Goal: Task Accomplishment & Management: Complete application form

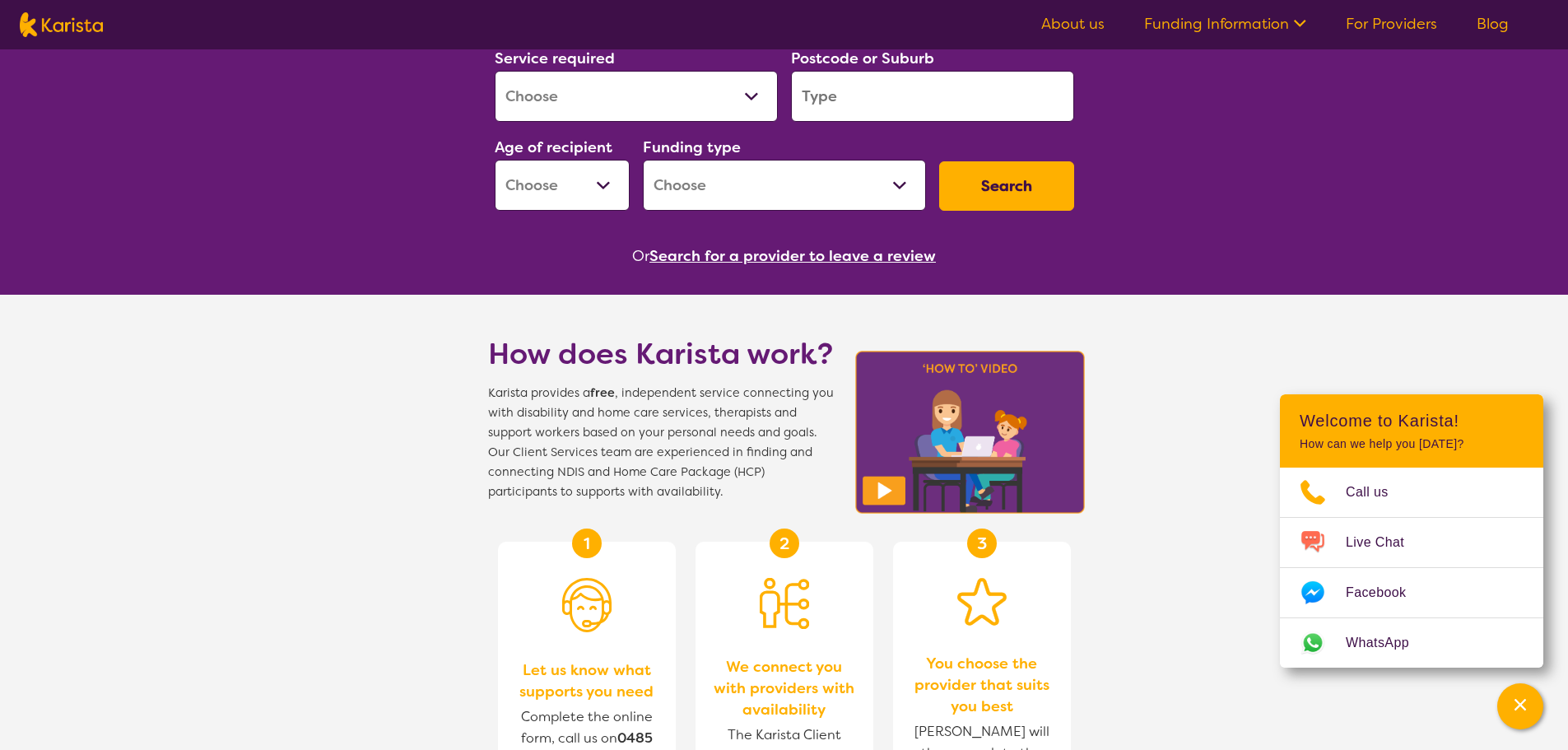
scroll to position [82, 0]
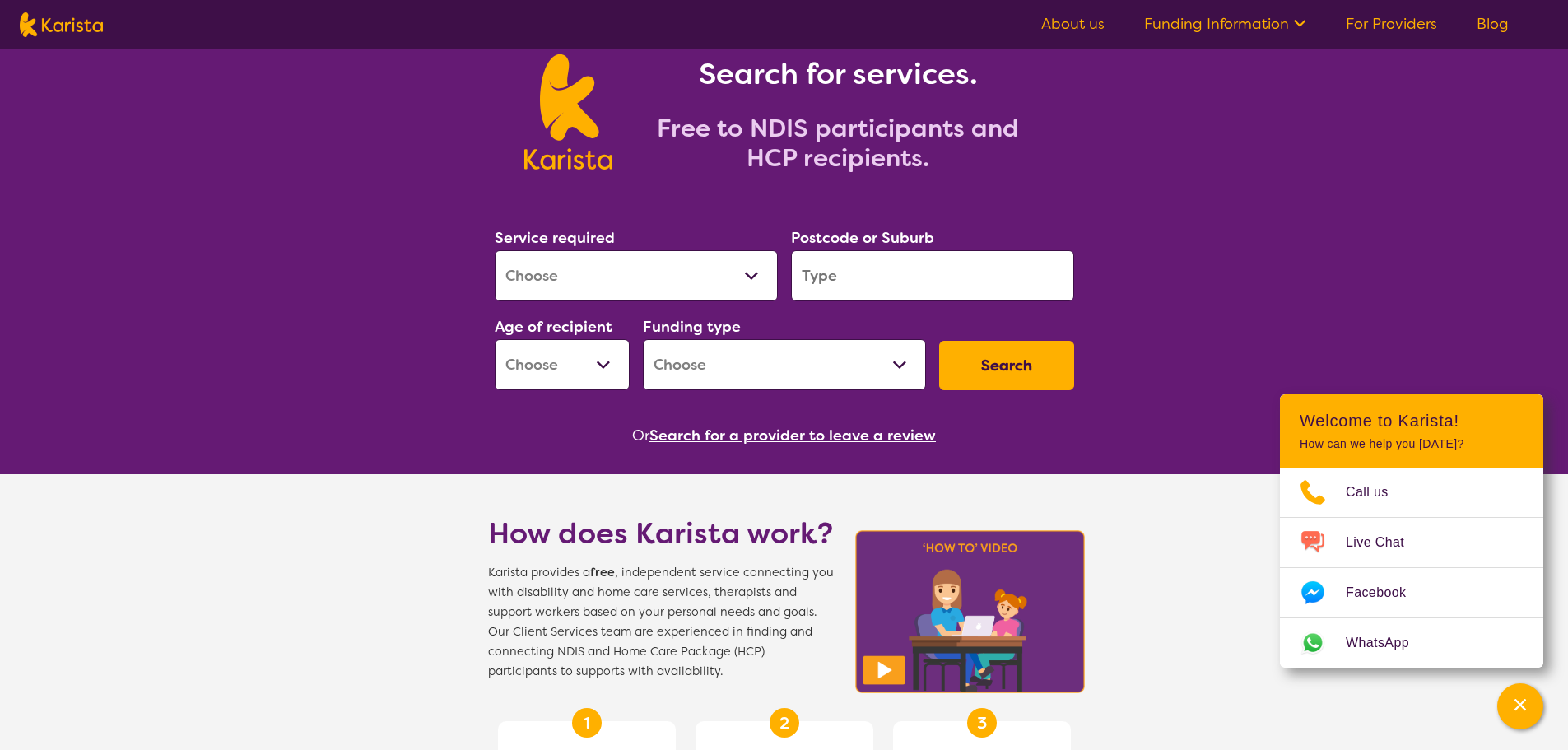
click at [847, 357] on select "Home Care Package (HCP) National Disability Insurance Scheme (NDIS) I don't know" at bounding box center [785, 364] width 283 height 51
click at [555, 432] on div "Or Search for a provider to leave a review" at bounding box center [784, 435] width 593 height 25
click at [558, 364] on select "Early Childhood - 0 to 9 Child - 10 to 11 Adolescent - 12 to 17 Adult - 18 to 6…" at bounding box center [562, 364] width 135 height 51
select select "EC"
click at [494, 339] on select "Early Childhood - 0 to 9 Child - 10 to 11 Adolescent - 12 to 17 Adult - 18 to 6…" at bounding box center [562, 364] width 135 height 51
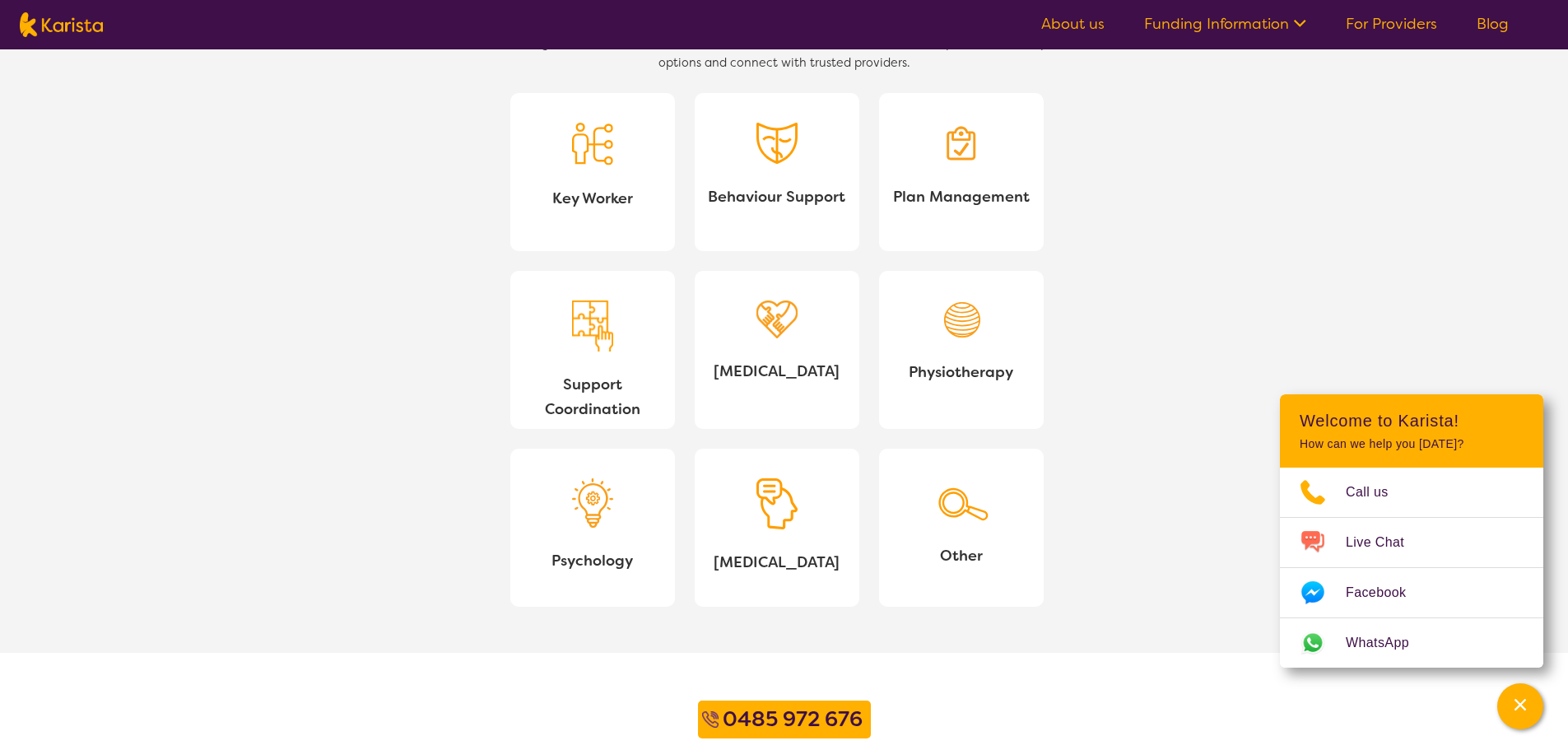
scroll to position [1481, 0]
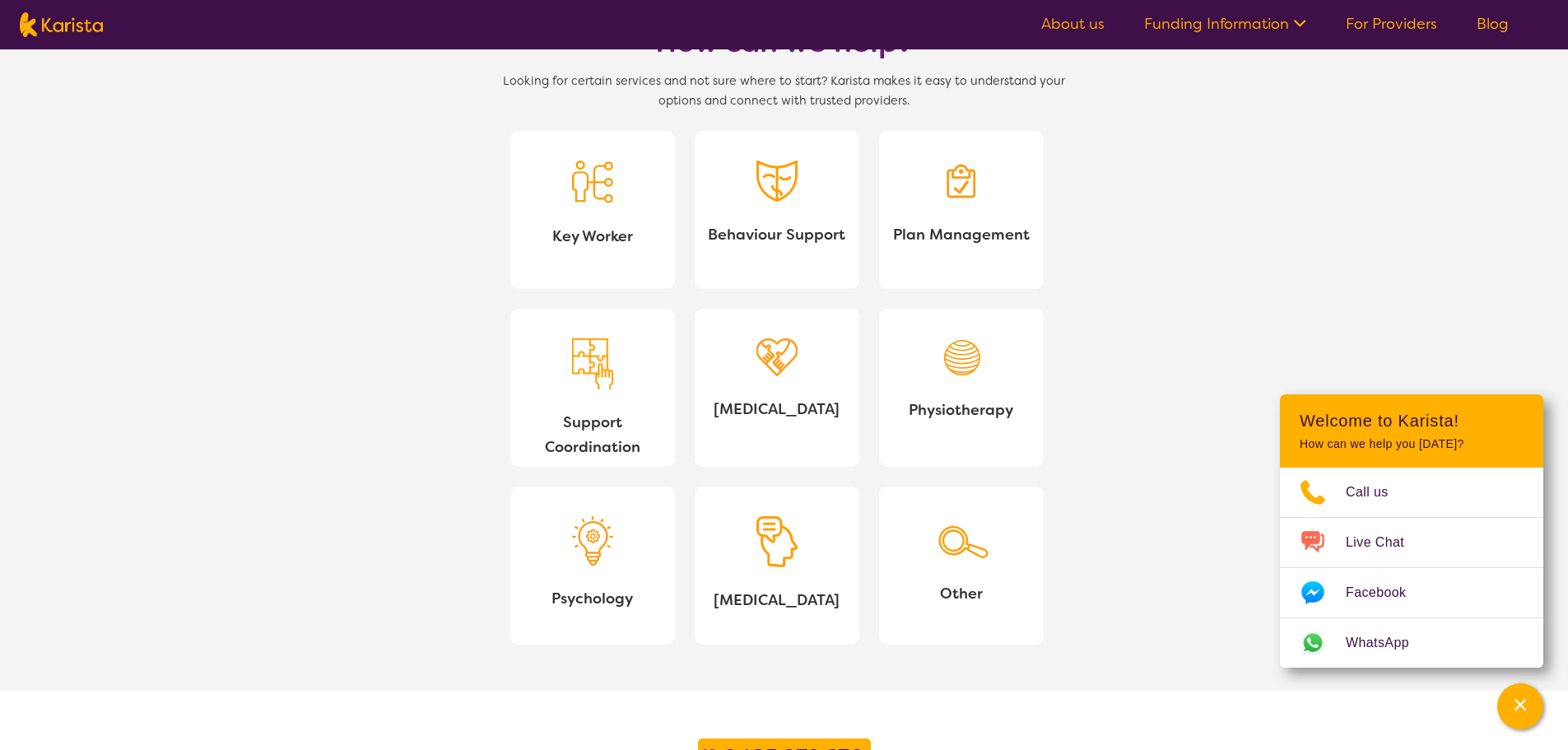
click at [1423, 22] on link "For Providers" at bounding box center [1392, 24] width 91 height 20
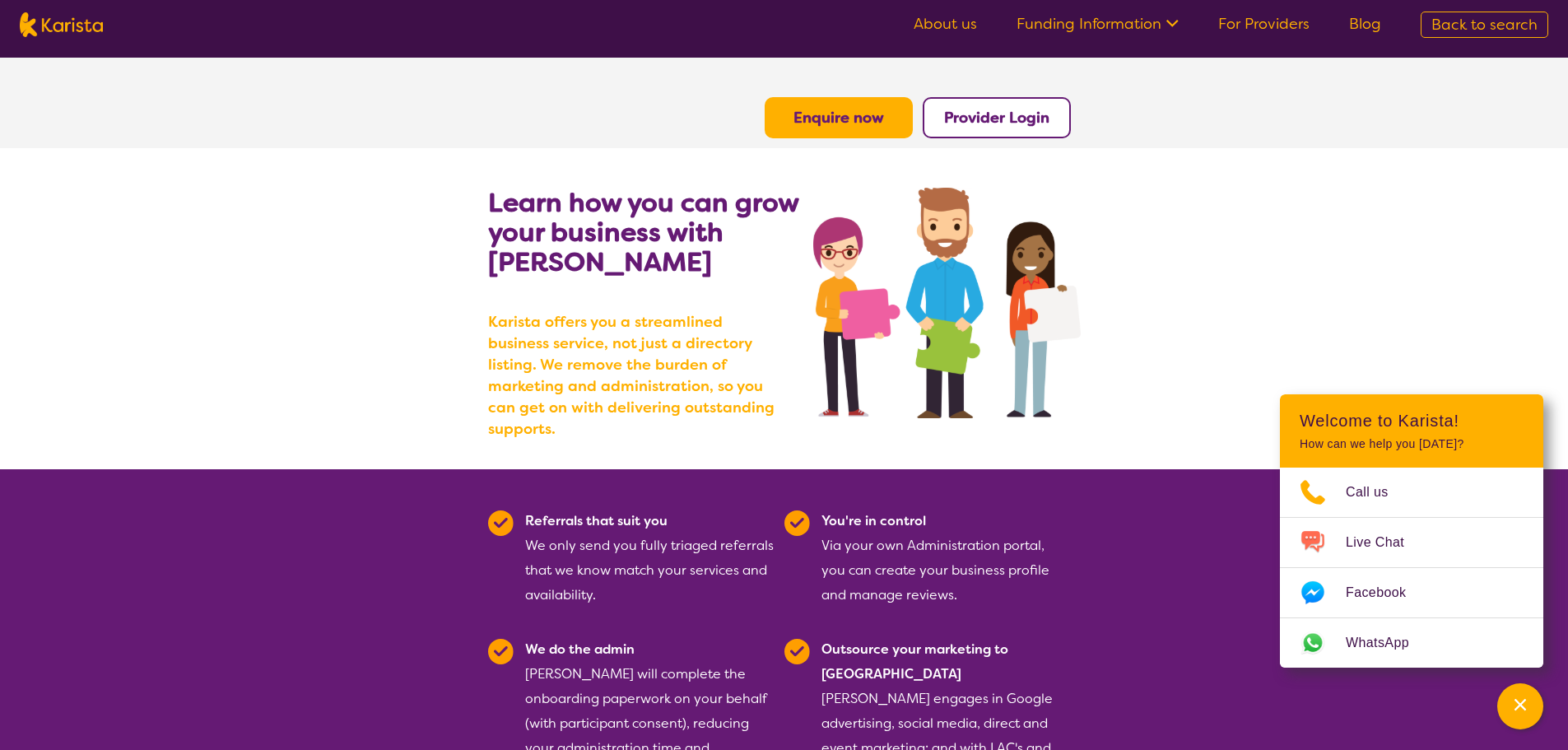
click at [977, 26] on link "About us" at bounding box center [945, 24] width 63 height 20
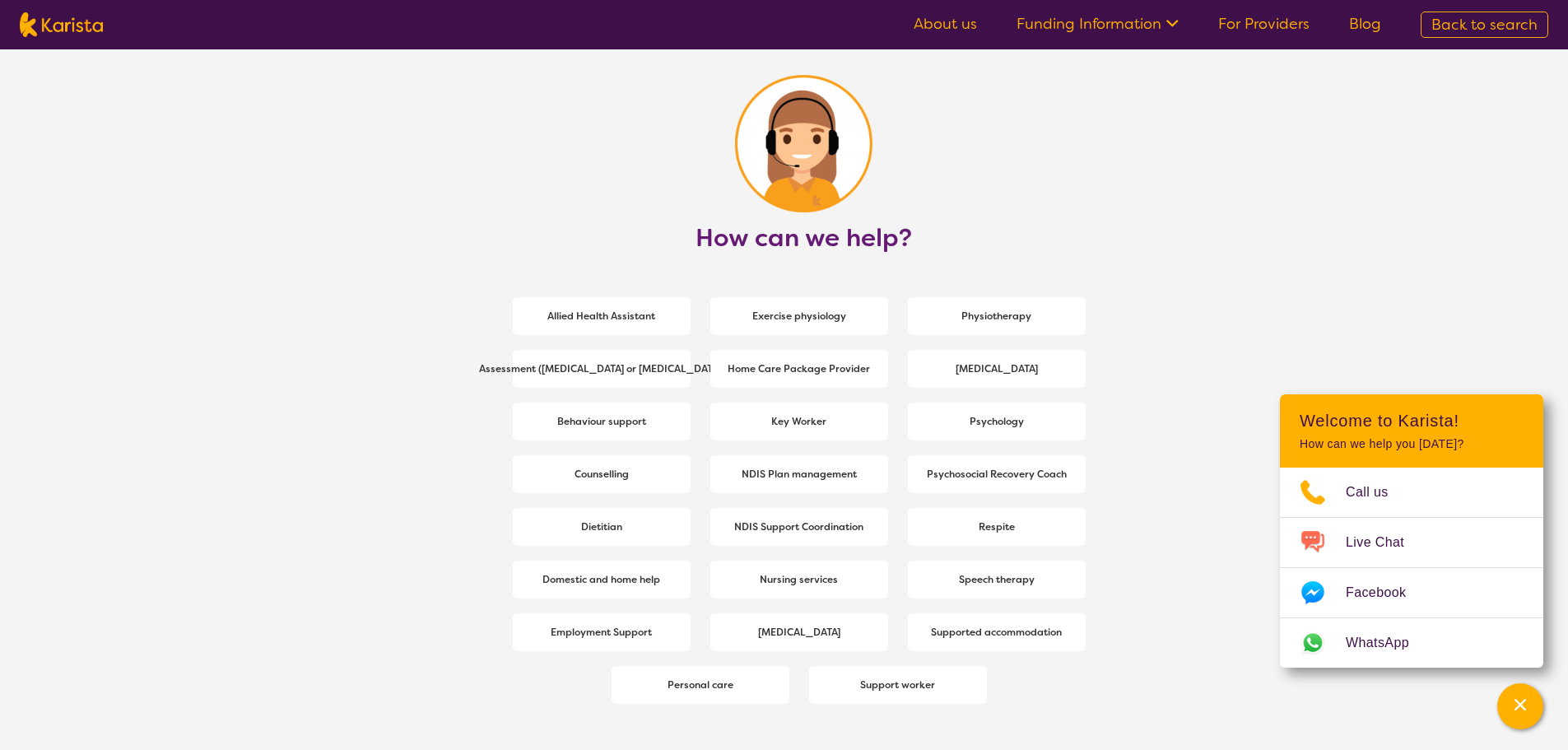
scroll to position [1811, 0]
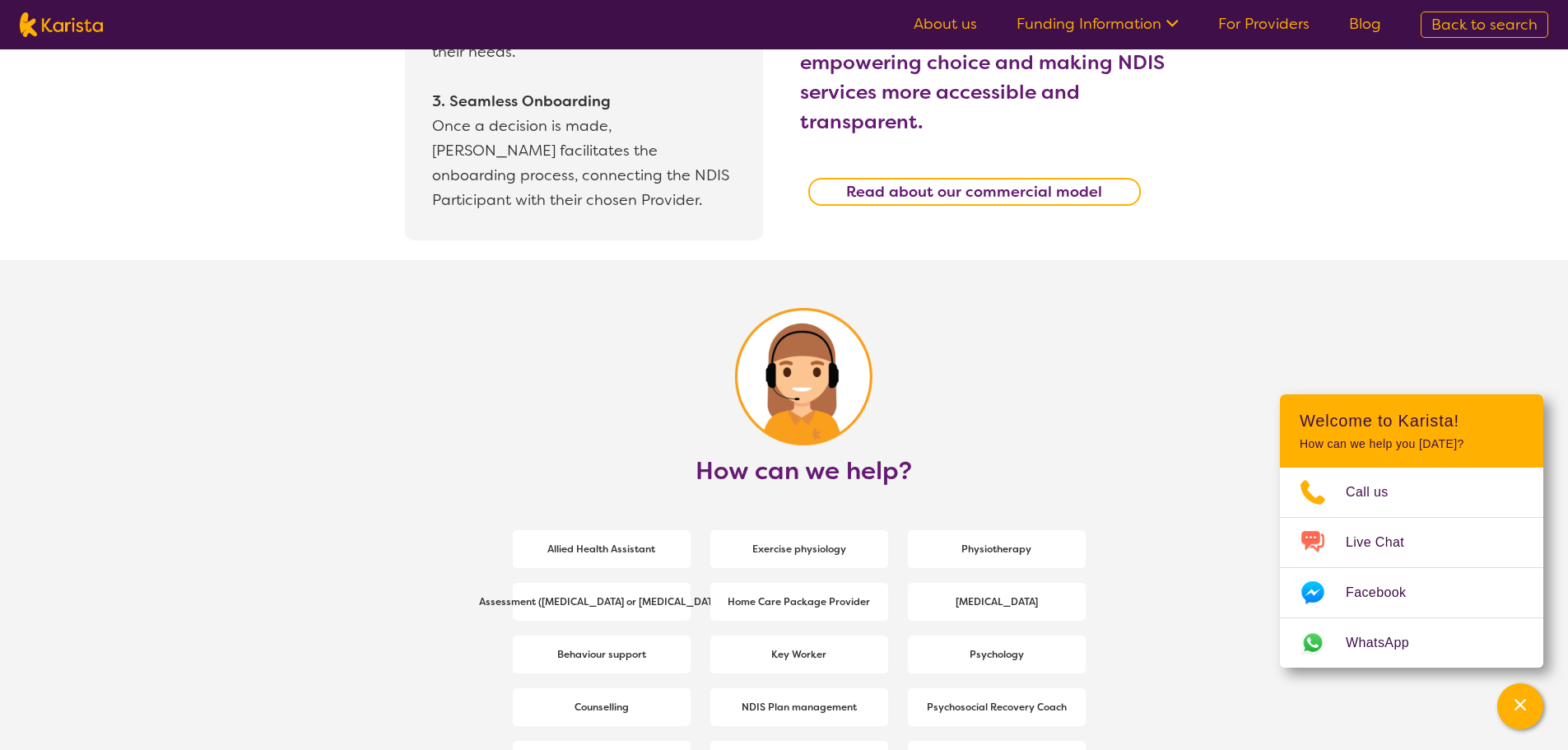
click at [1298, 34] on link "For Providers" at bounding box center [1264, 24] width 91 height 20
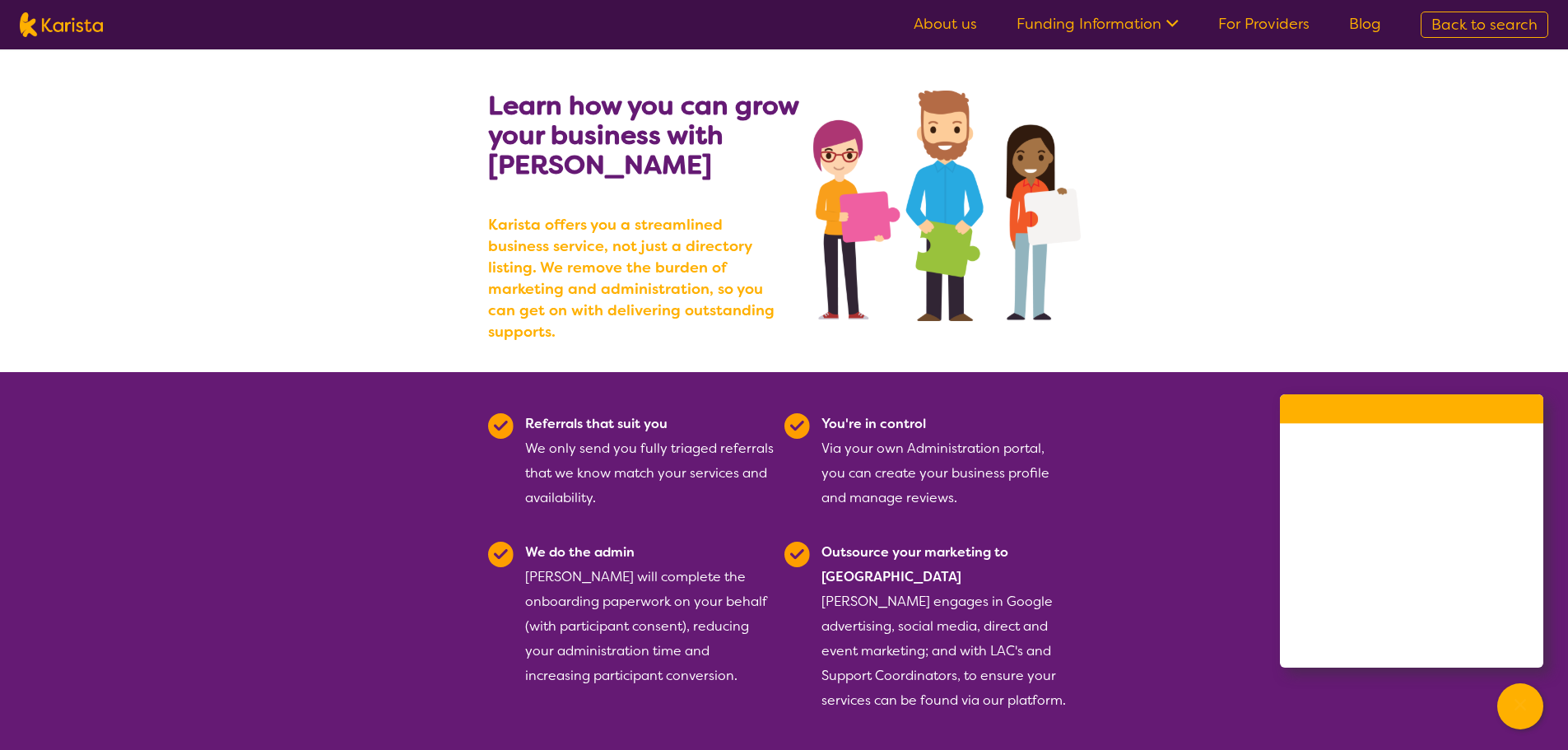
scroll to position [82, 0]
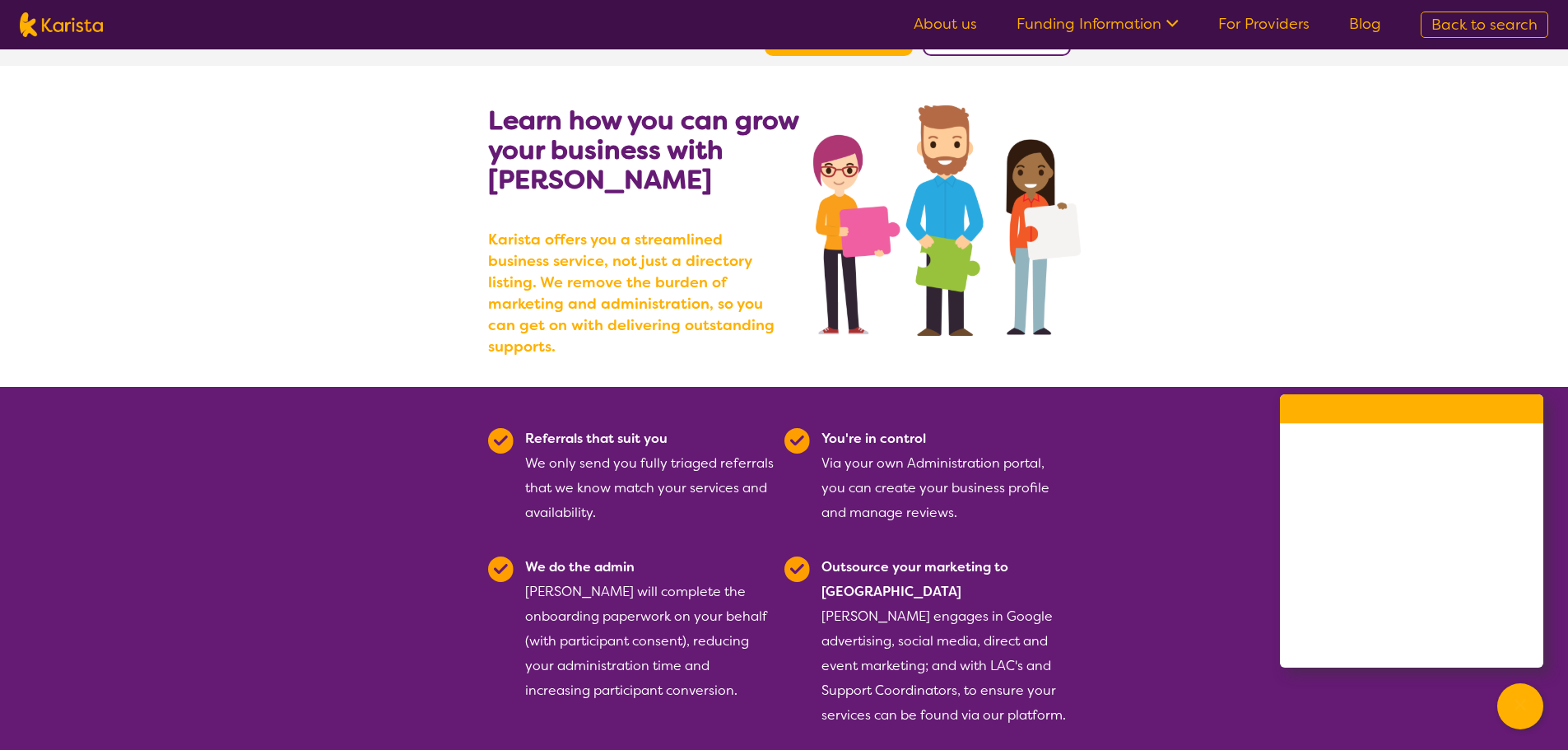
click at [1275, 27] on link "For Providers" at bounding box center [1264, 24] width 91 height 20
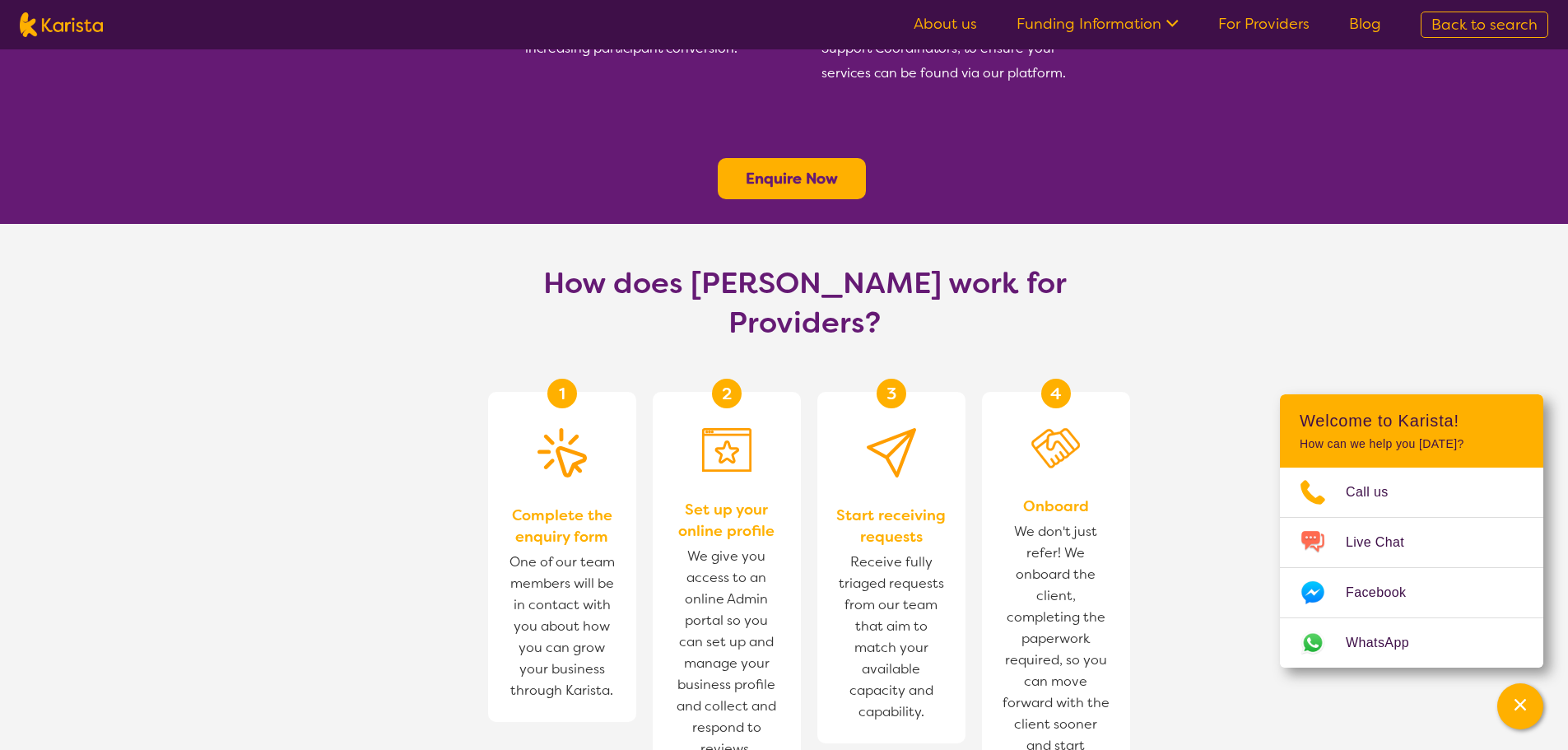
scroll to position [741, 0]
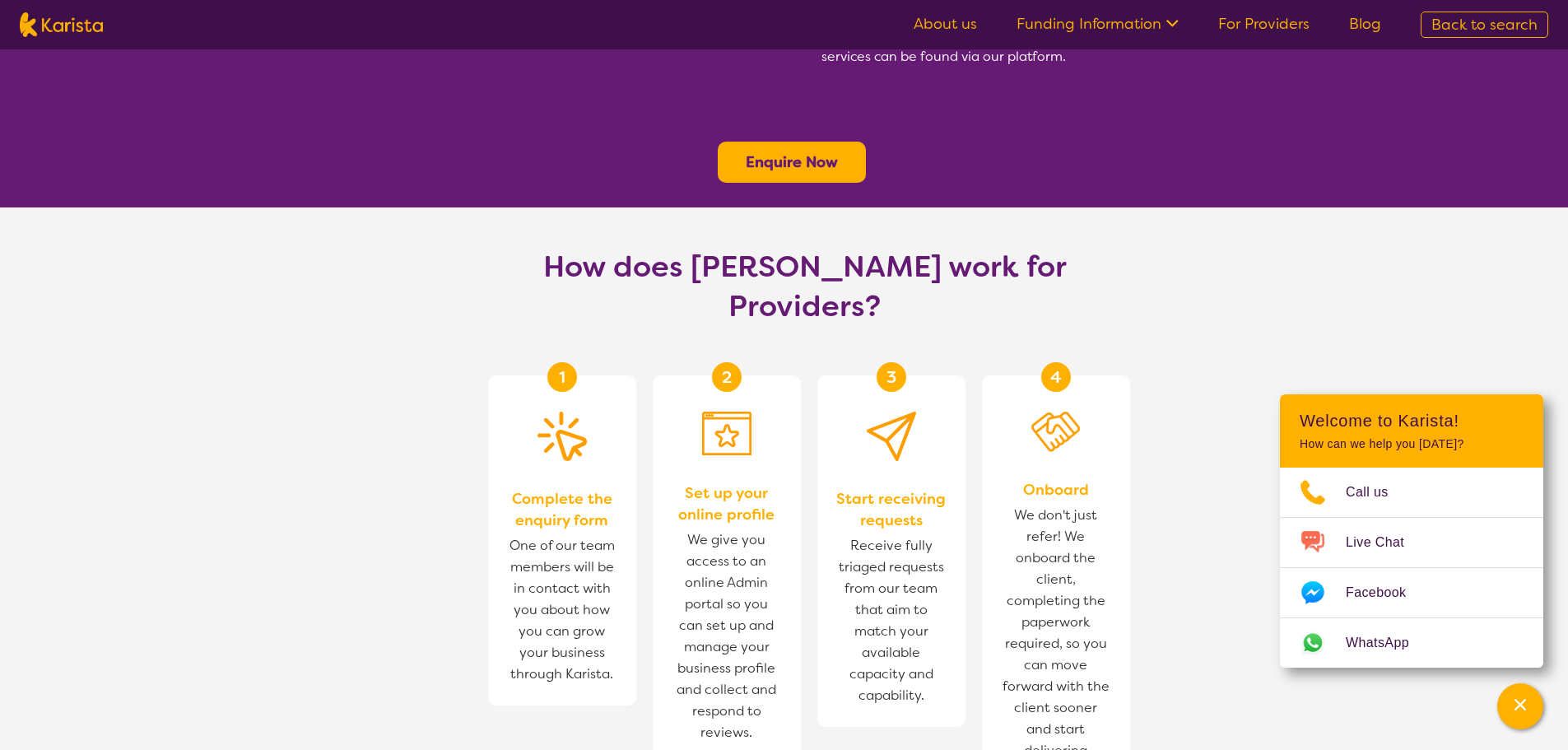
click at [811, 153] on b "Enquire Now" at bounding box center [791, 163] width 92 height 20
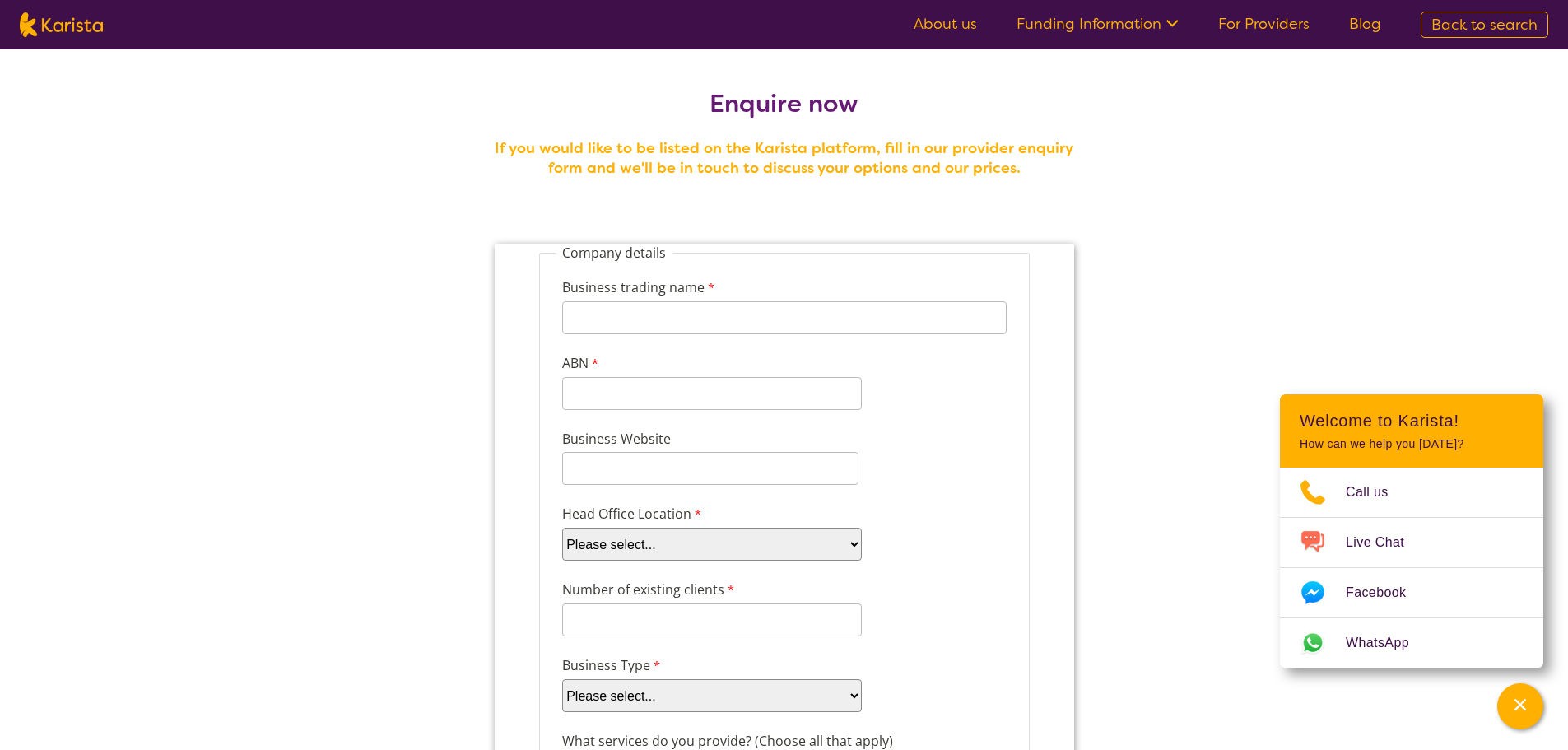
click at [1166, 23] on icon at bounding box center [1170, 21] width 17 height 17
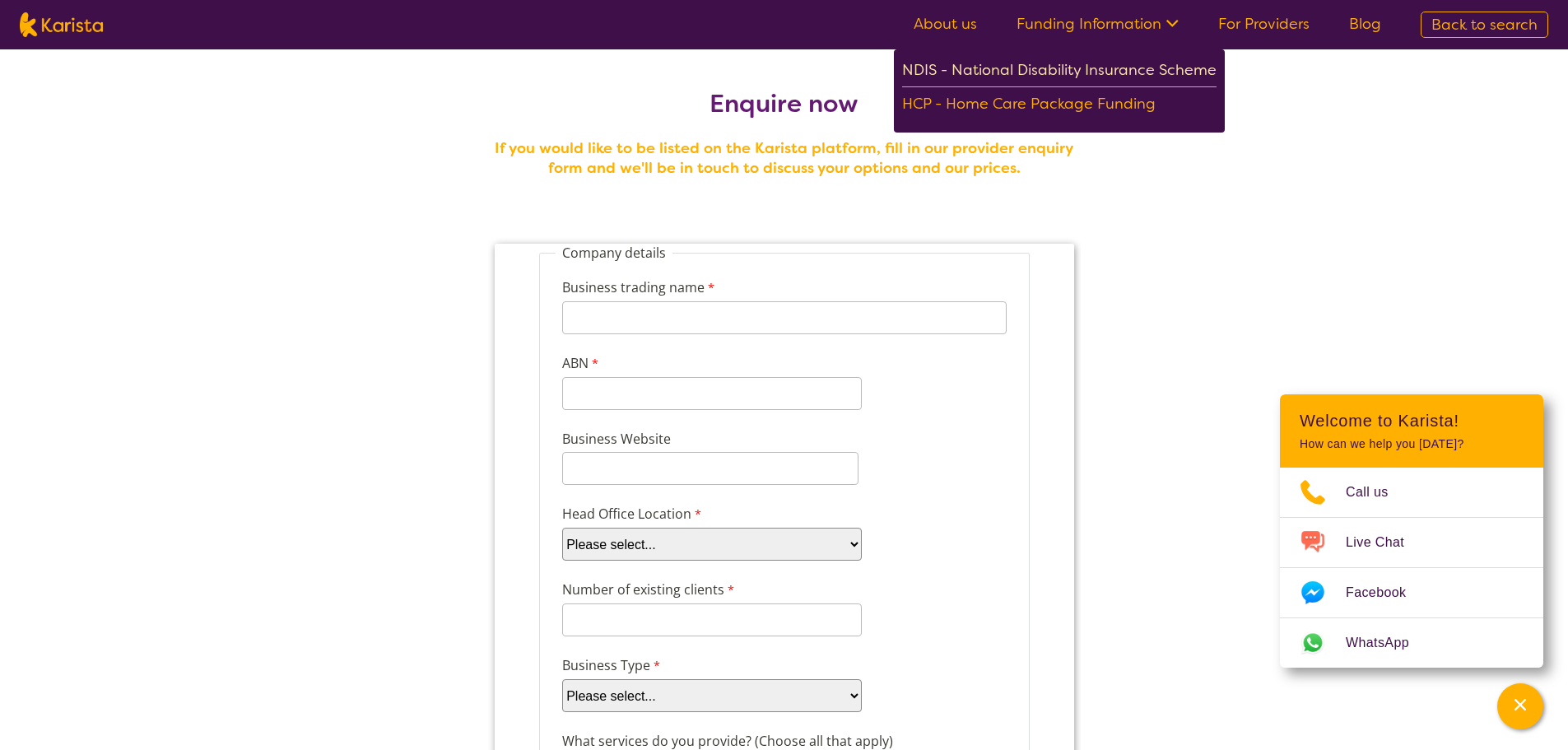
click at [1093, 70] on div "NDIS - National Disability Insurance Scheme" at bounding box center [1059, 72] width 314 height 29
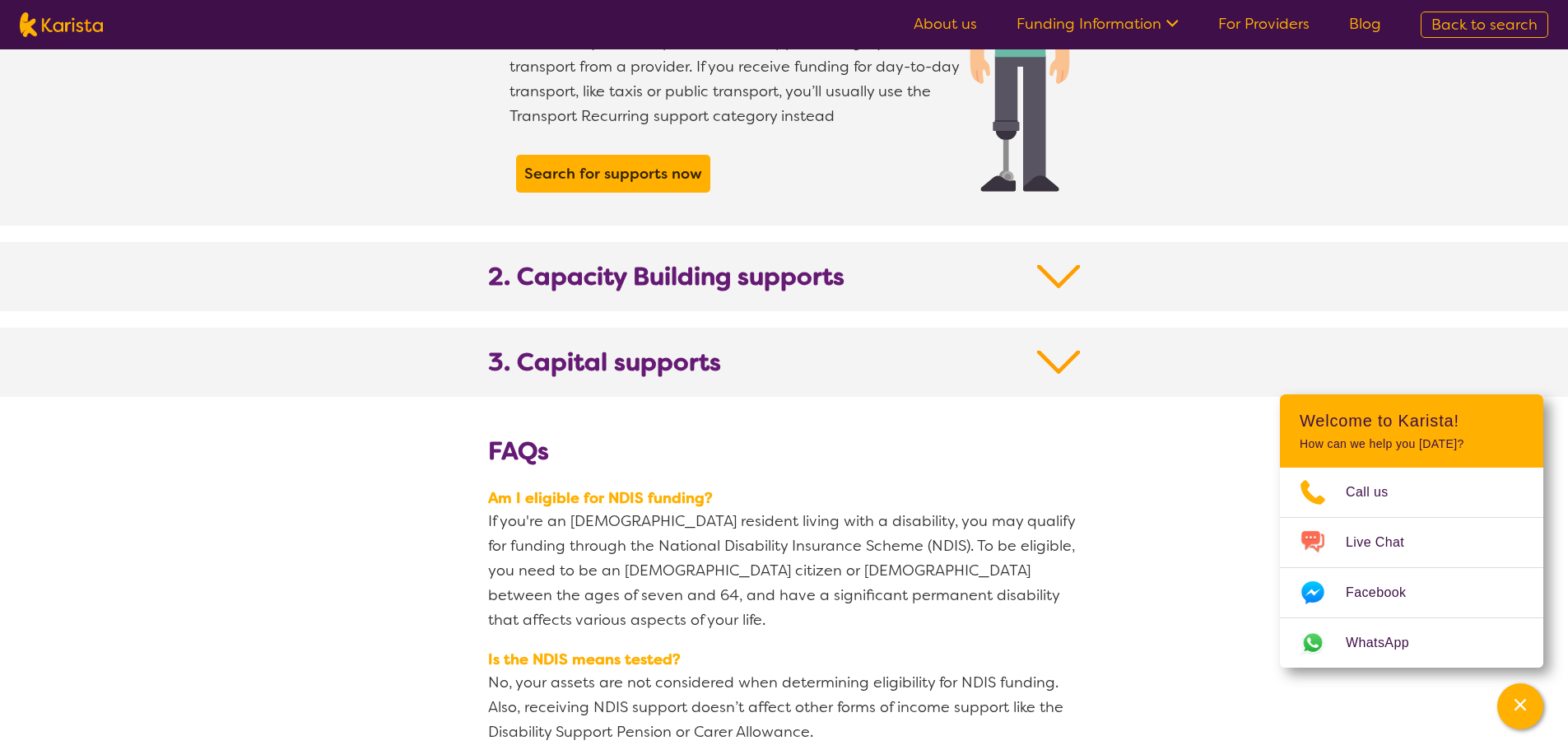
scroll to position [1645, 0]
click at [1075, 346] on img at bounding box center [1059, 361] width 44 height 29
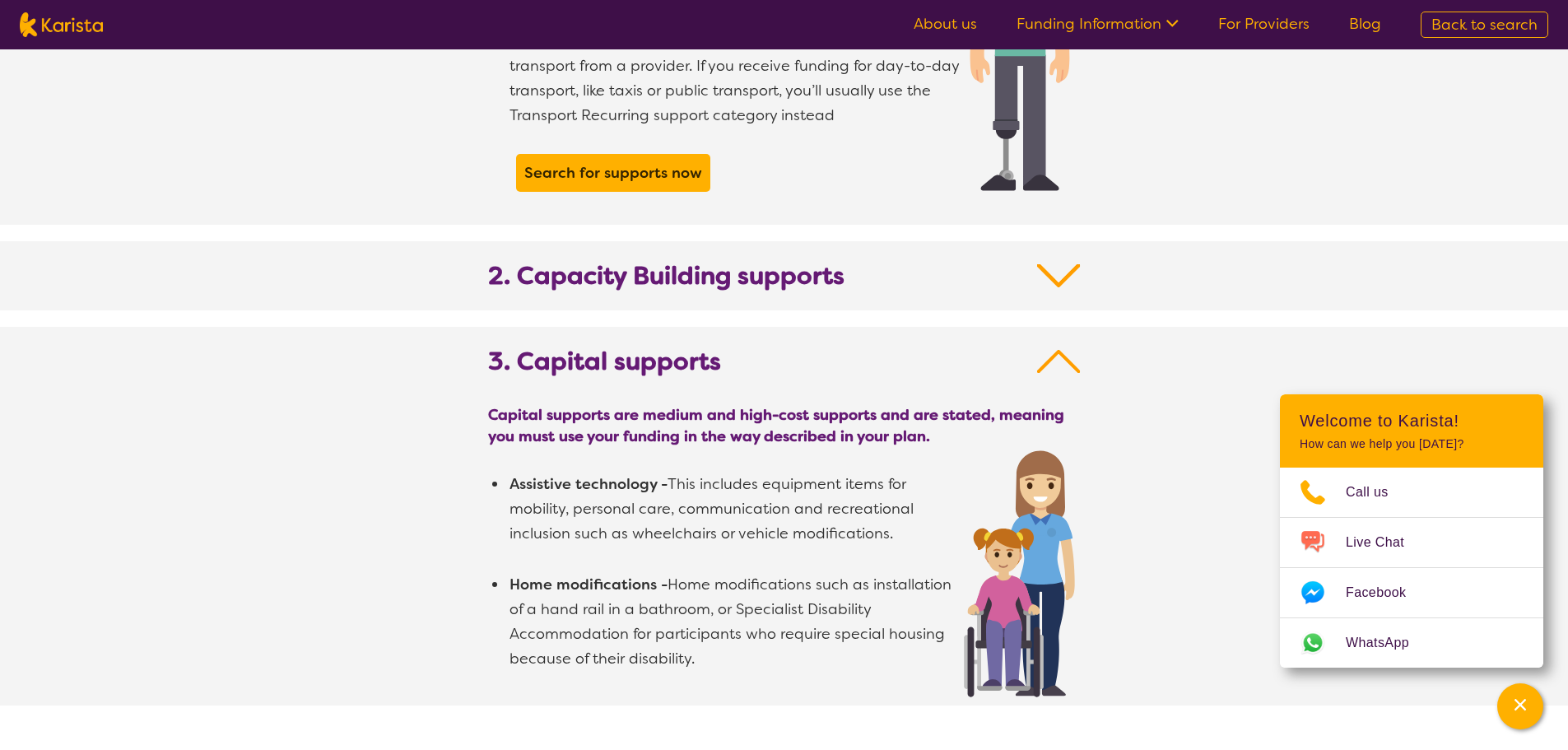
click at [1044, 268] on h2 "2. Capacity Building supports" at bounding box center [784, 286] width 593 height 49
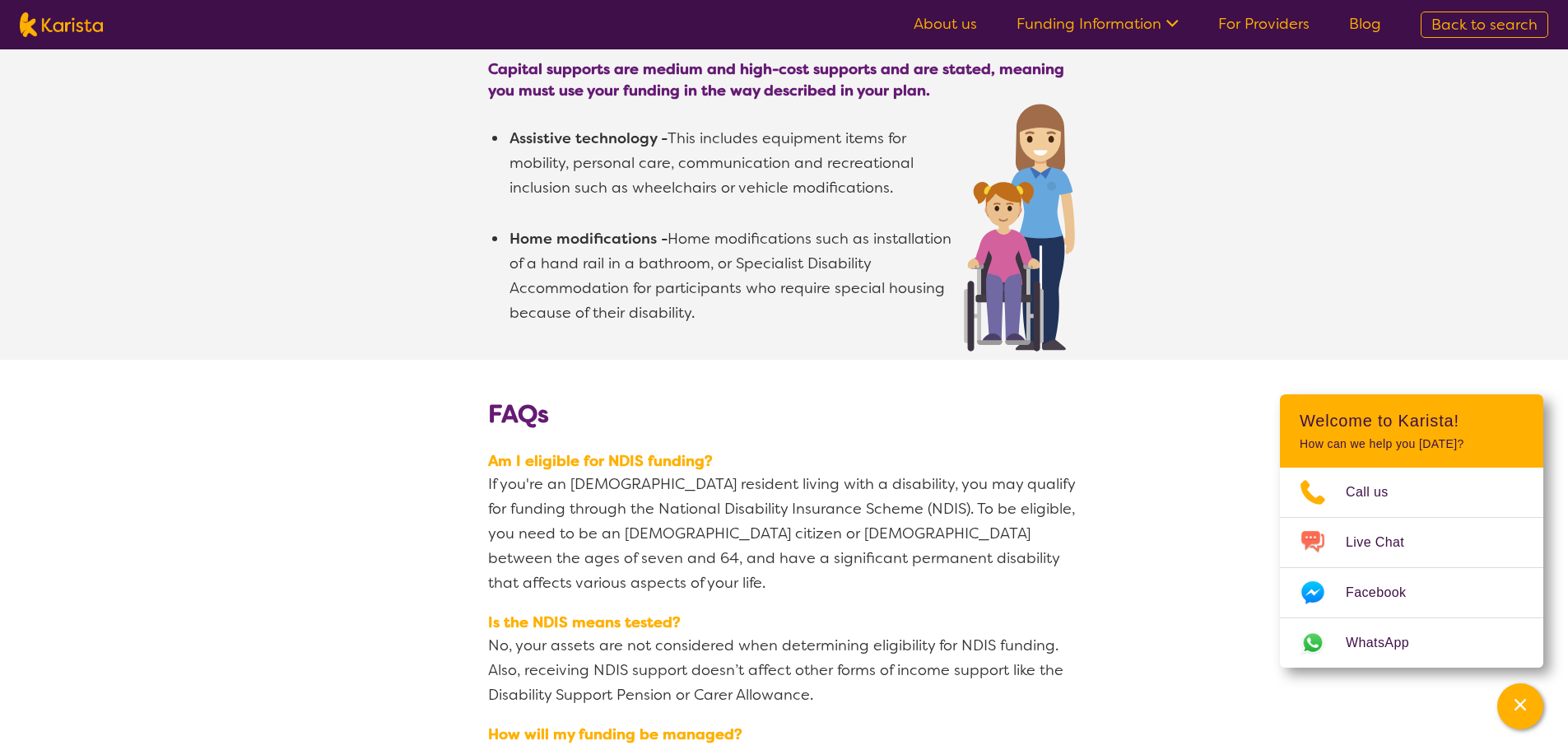
scroll to position [2634, 0]
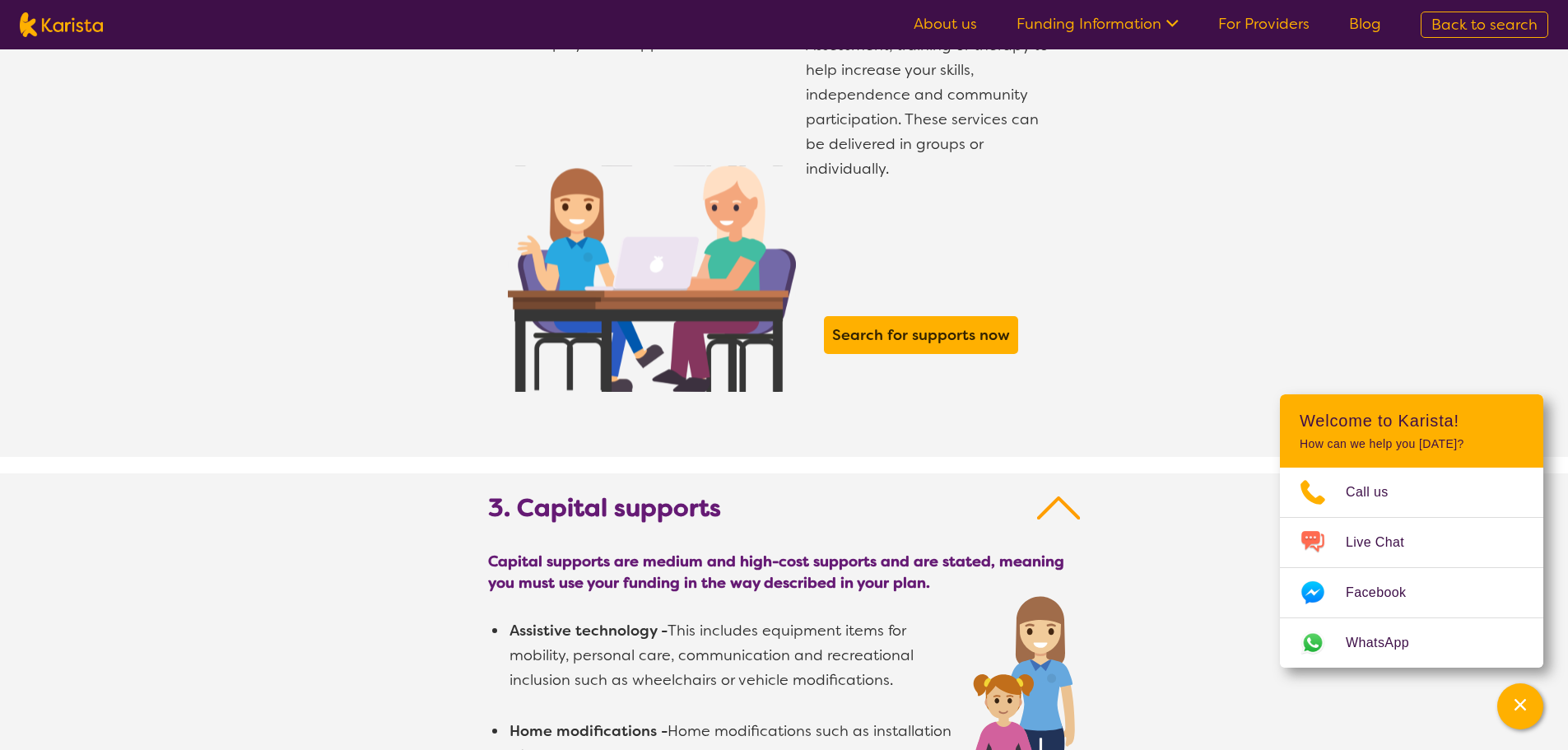
click at [1272, 13] on ul "About us Funding Information NDIS - National Disability Insurance Scheme HCP - …" at bounding box center [1147, 25] width 507 height 26
click at [1277, 20] on link "For Providers" at bounding box center [1264, 24] width 91 height 20
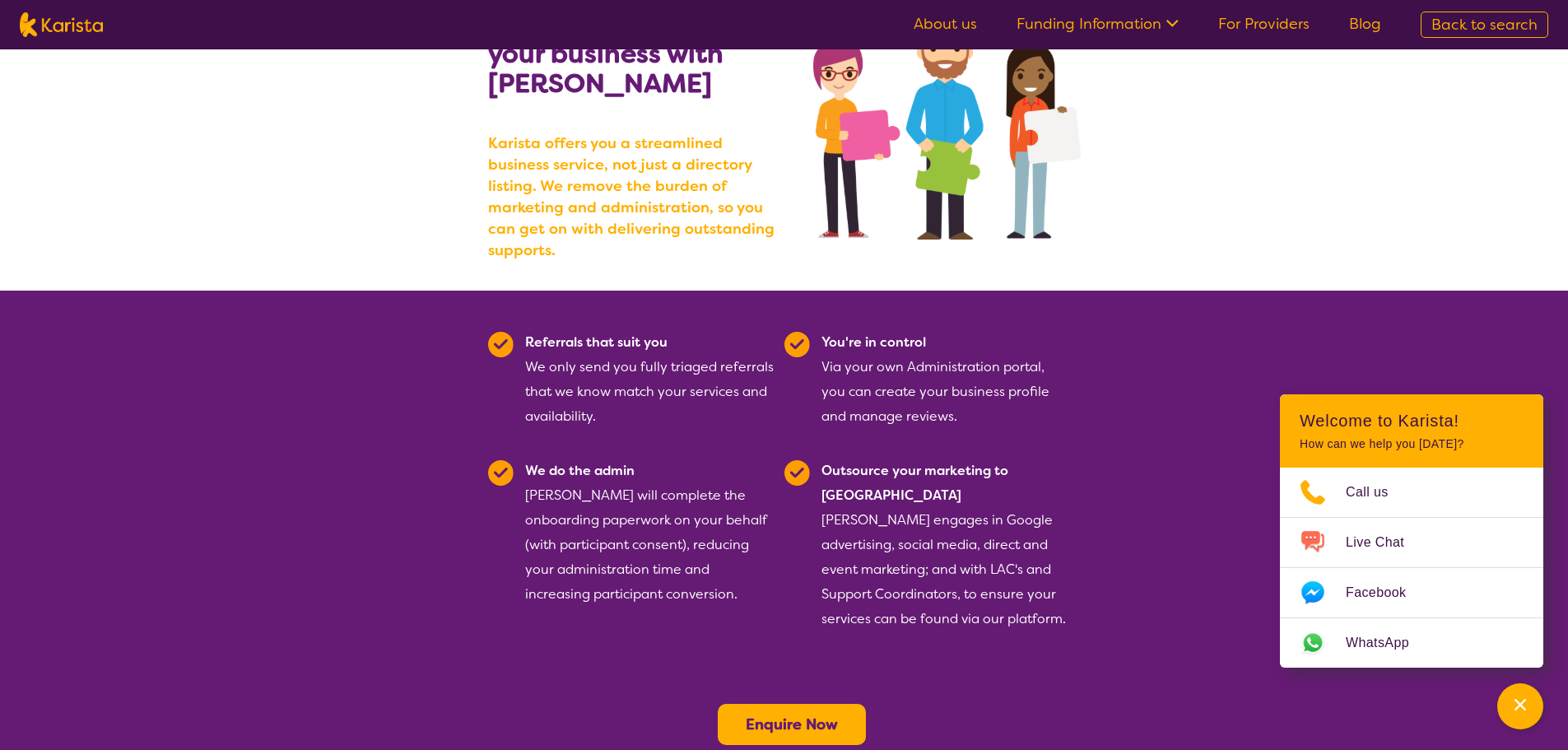
scroll to position [411, 0]
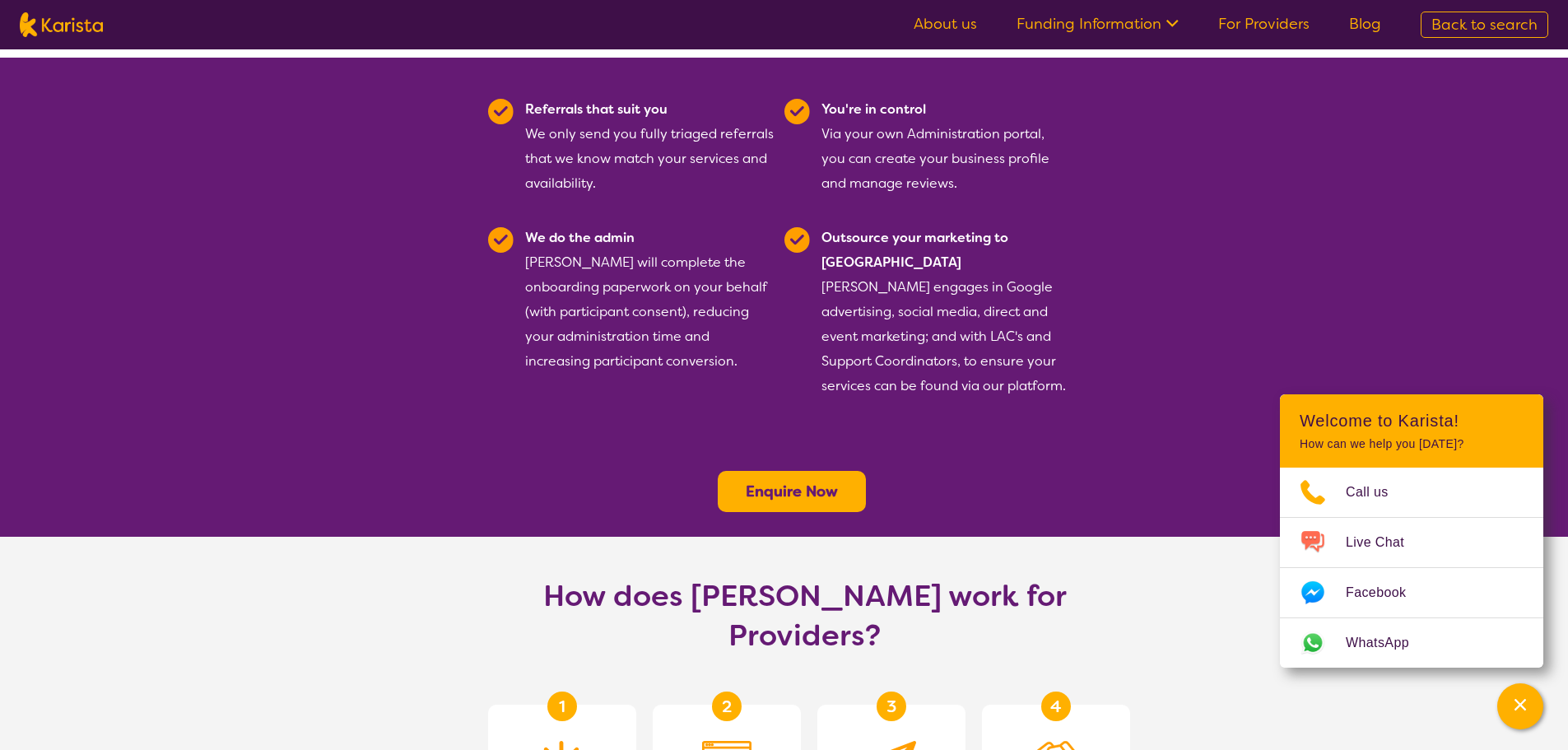
click at [810, 481] on b "Enquire Now" at bounding box center [791, 491] width 92 height 20
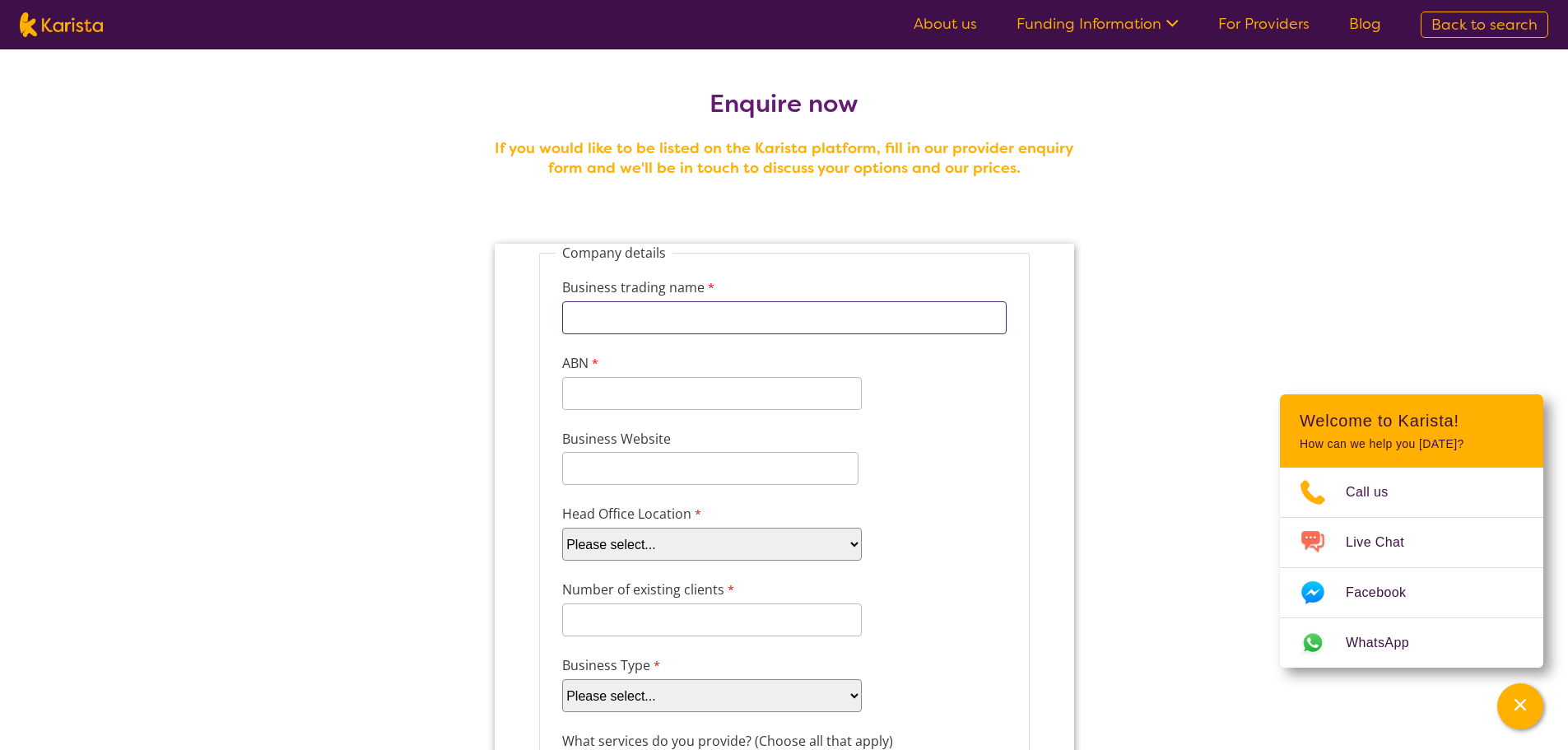
click at [762, 316] on input "Business trading name" at bounding box center [783, 318] width 444 height 33
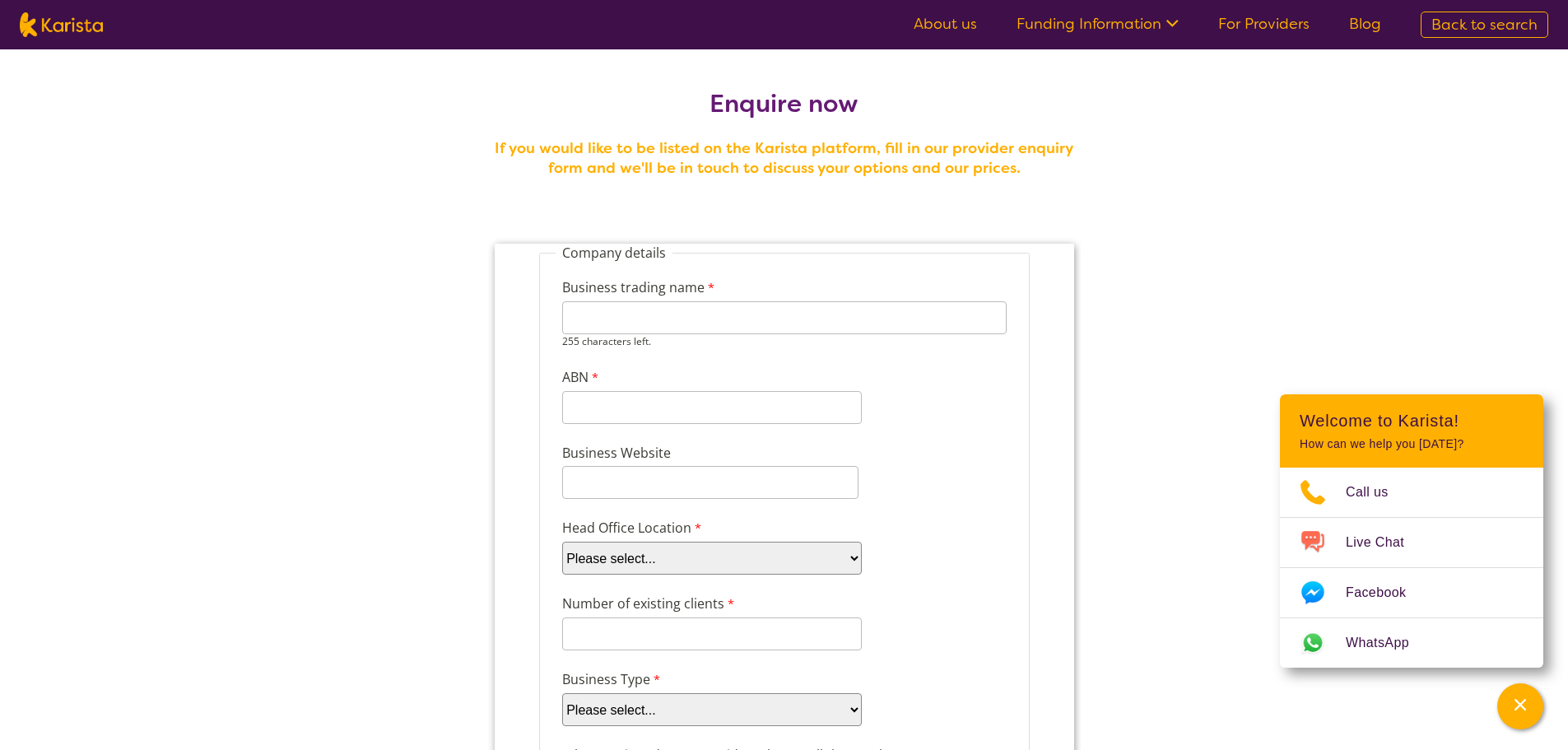
click at [942, 338] on div "Business trading name 255 characters left. ABN 11 characters left." at bounding box center [783, 343] width 458 height 165
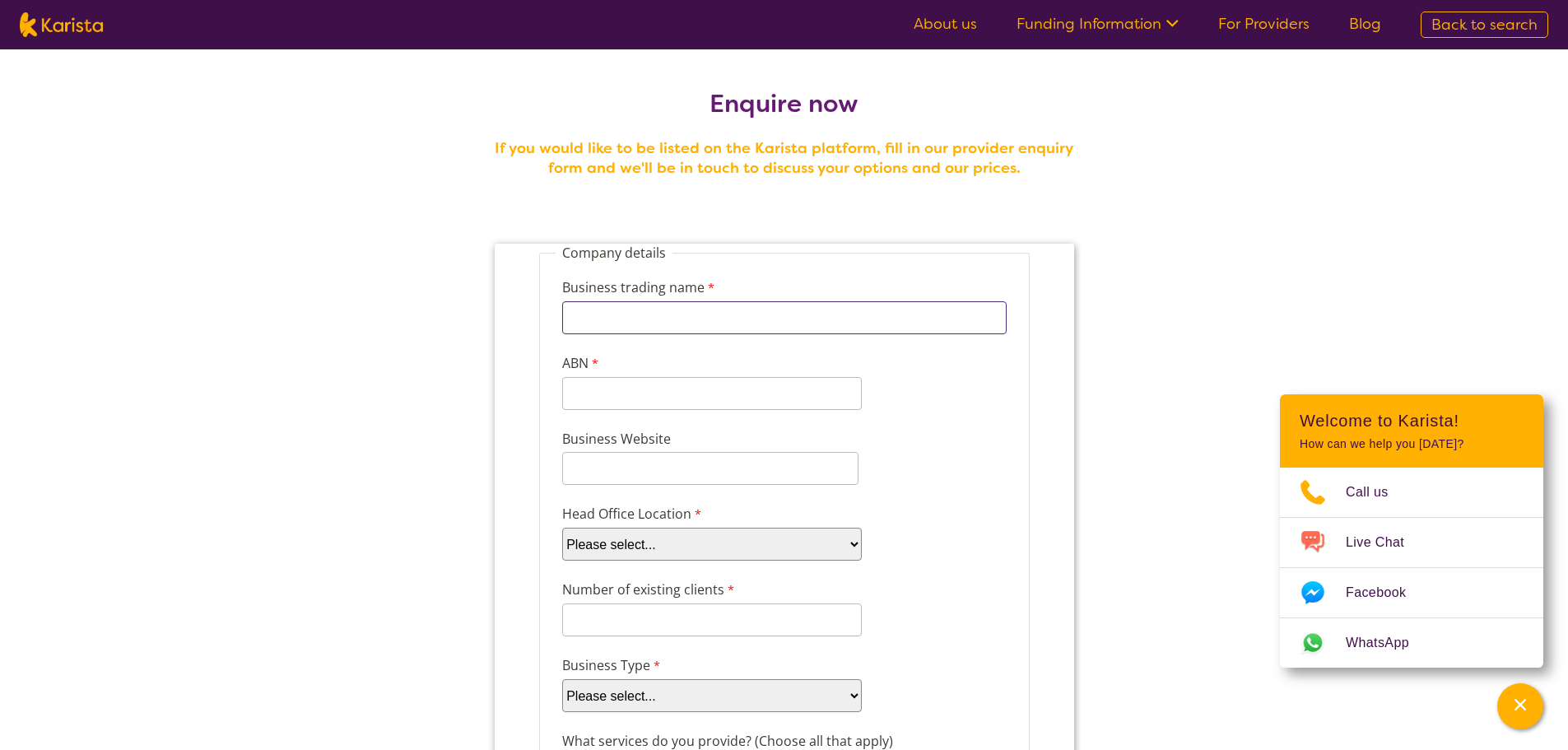
click at [896, 316] on input "Business trading name" at bounding box center [783, 318] width 444 height 33
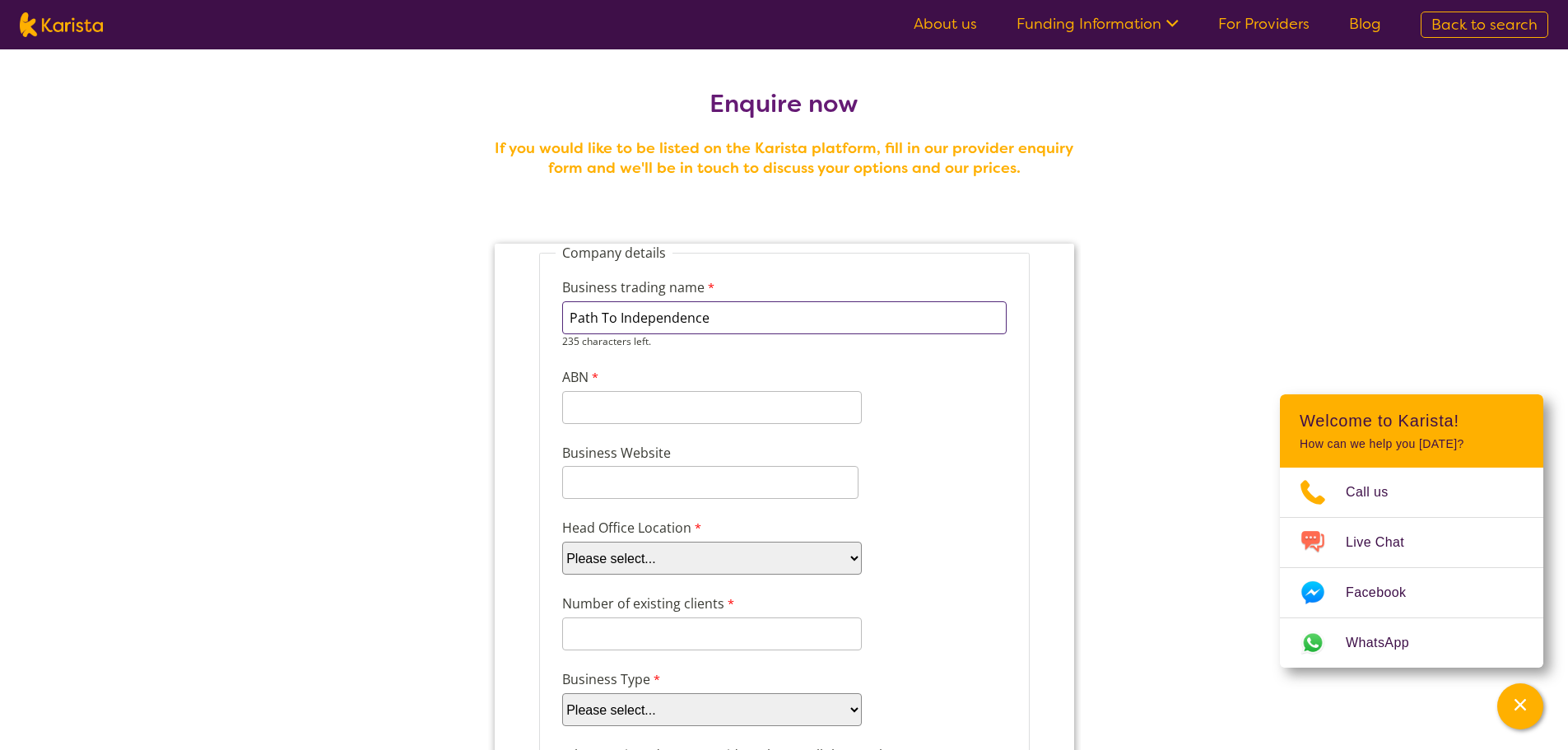
type input "Path To Independence"
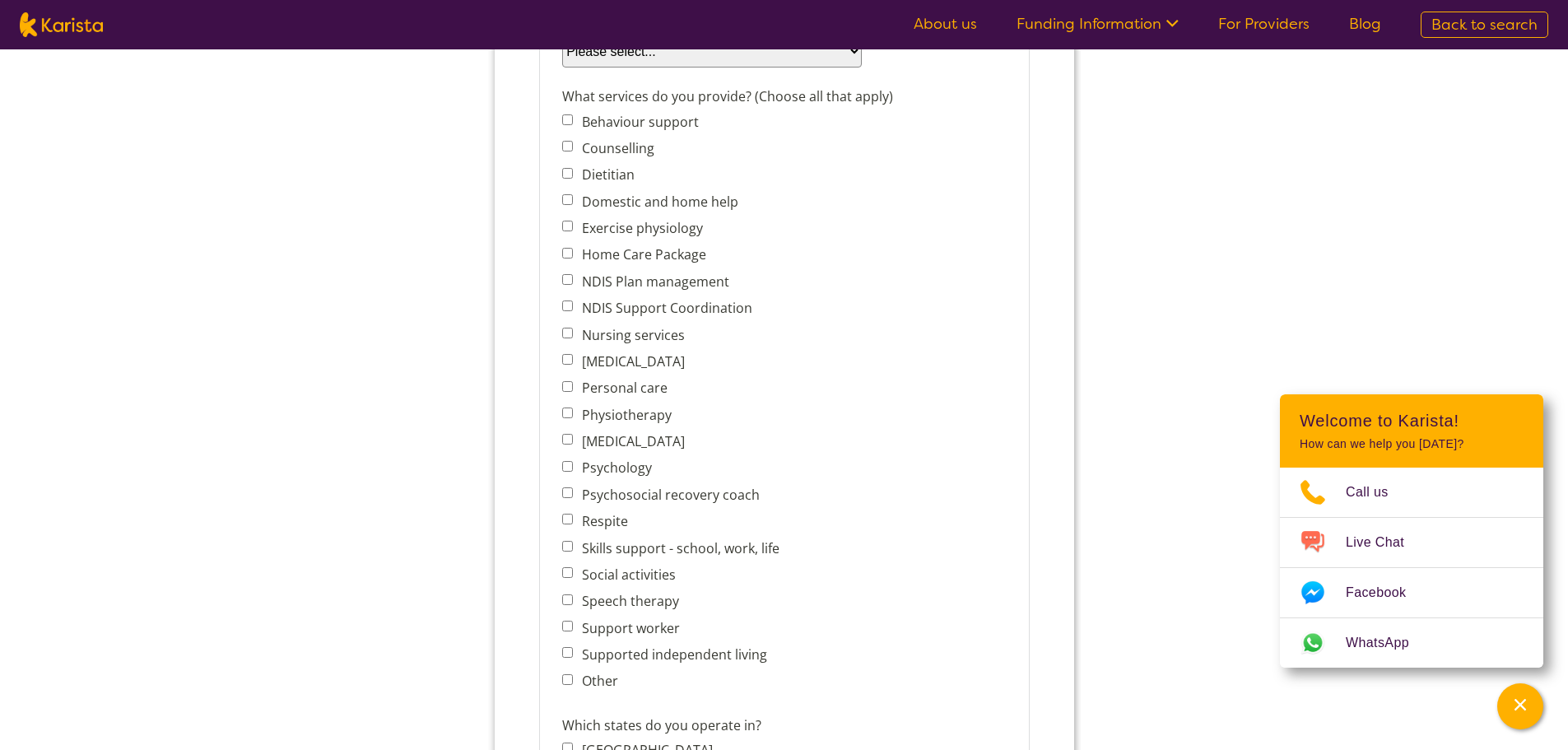
scroll to position [576, 0]
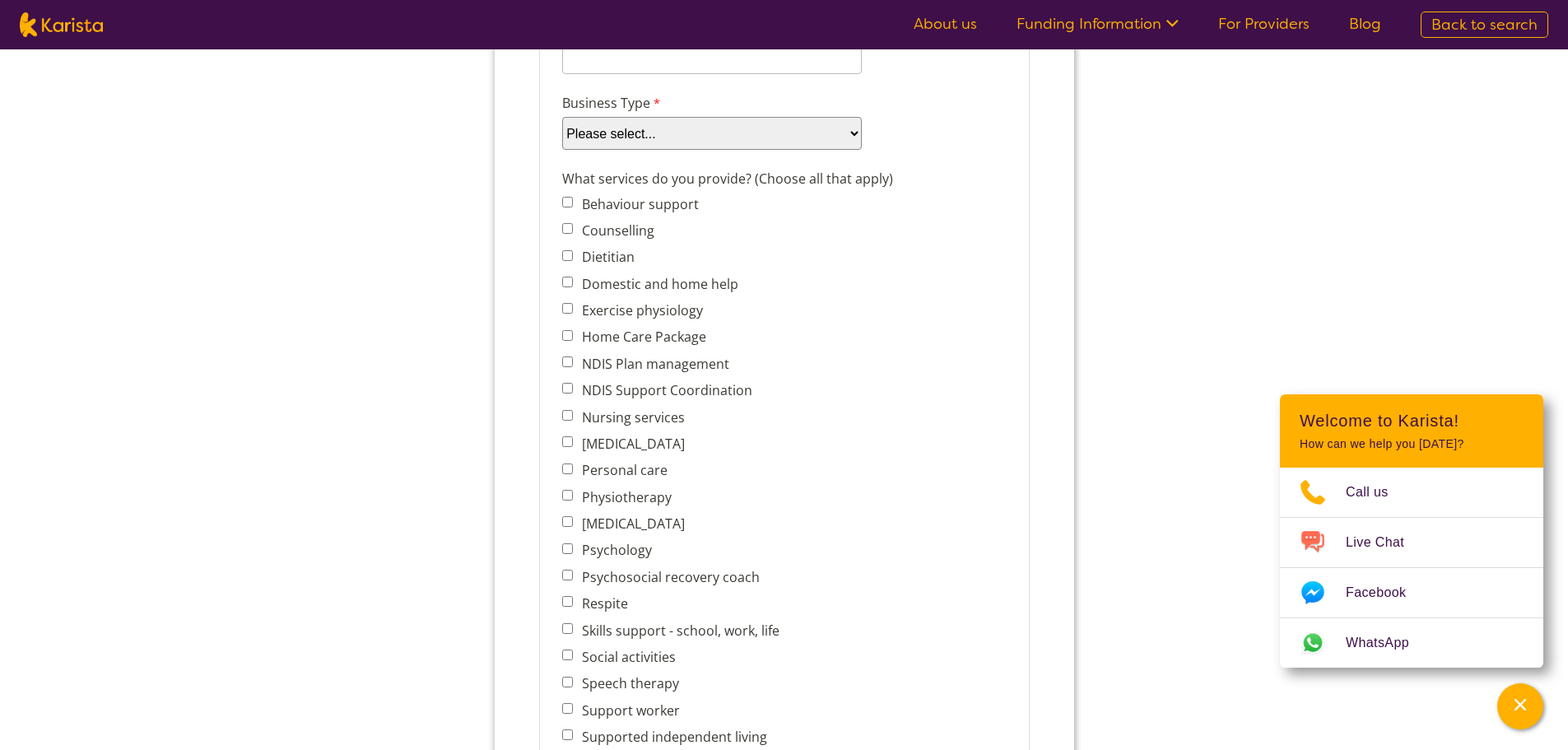
click at [609, 471] on span "Behaviour support Counselling Dietitian Domestic and home help Exercise physiol…" at bounding box center [674, 483] width 227 height 583
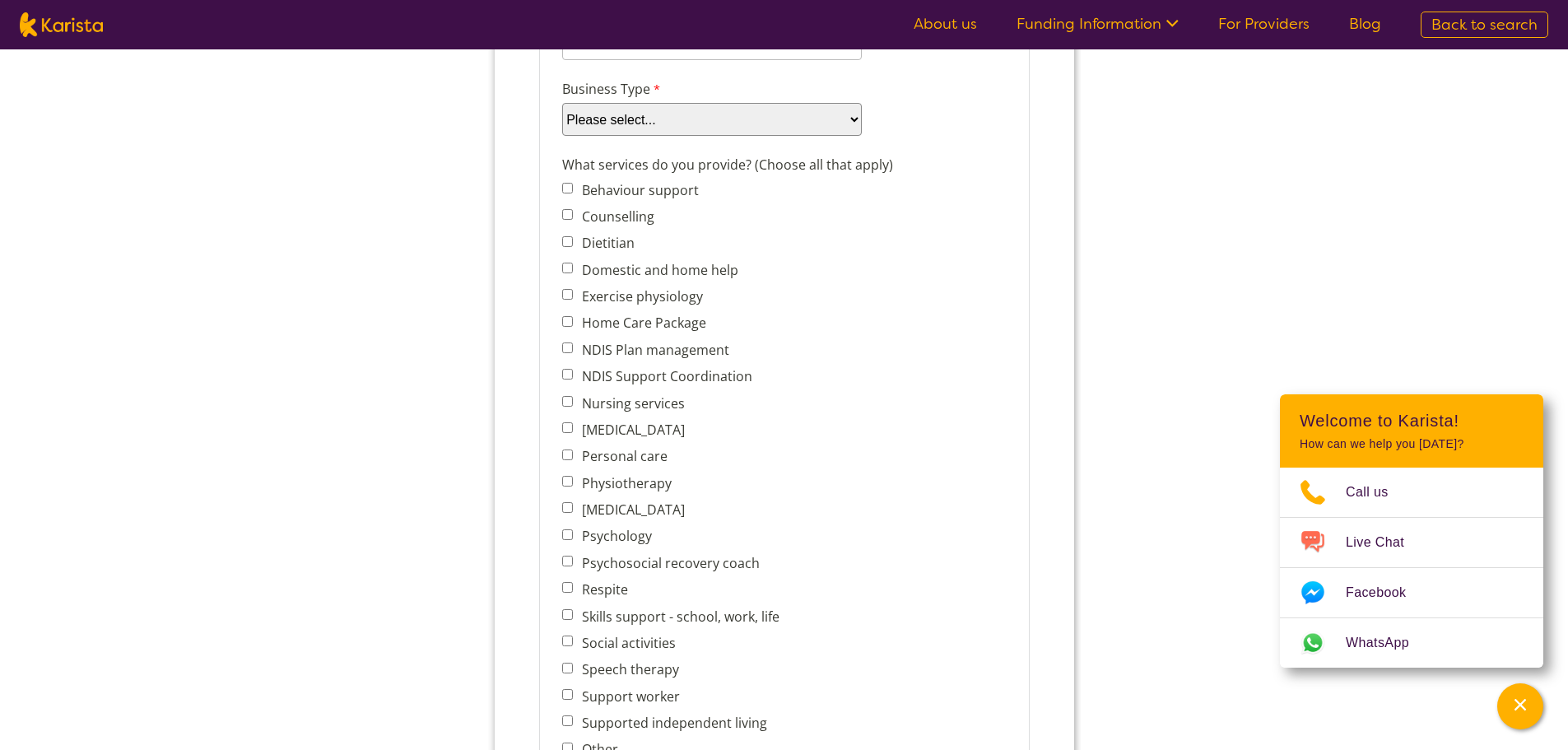
click at [577, 460] on label "Personal care" at bounding box center [620, 456] width 90 height 18
click at [572, 460] on input "Personal care" at bounding box center [567, 455] width 11 height 11
checkbox input "true"
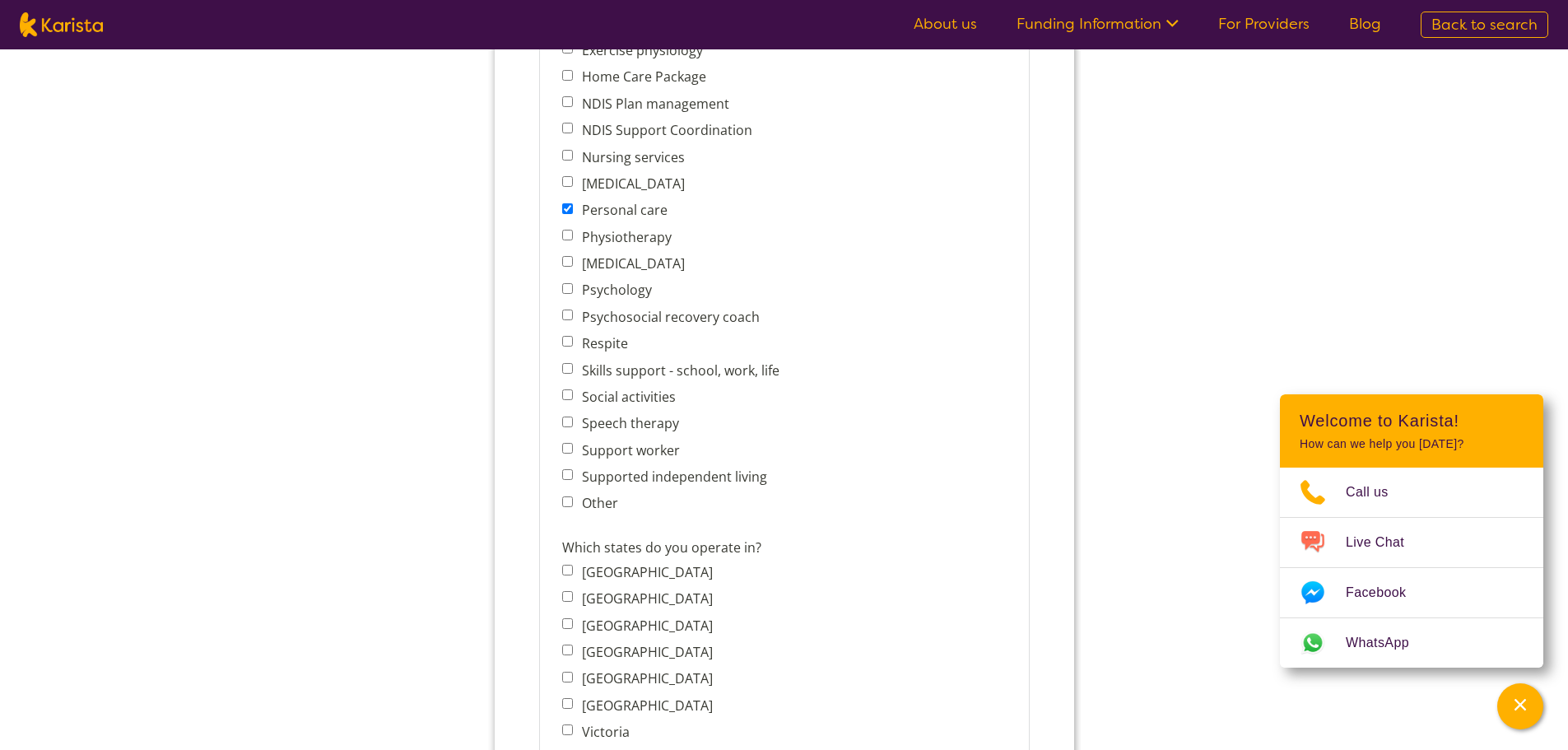
scroll to position [823, 0]
click at [578, 476] on label "Supported independent living" at bounding box center [671, 476] width 190 height 18
click at [572, 476] on input "Supported independent living" at bounding box center [567, 474] width 11 height 11
checkbox input "true"
click at [568, 454] on span "Support worker" at bounding box center [674, 449] width 227 height 23
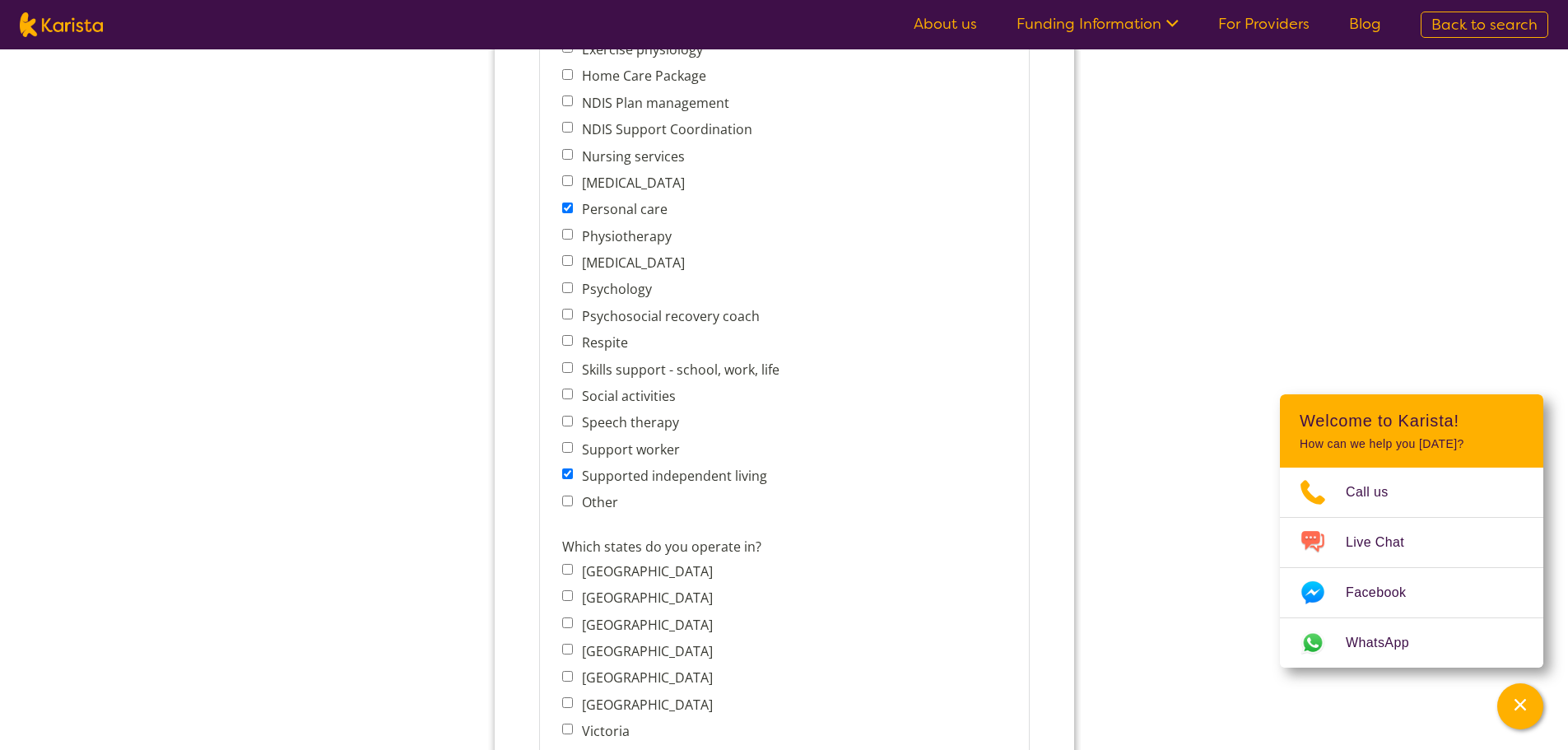
click at [568, 449] on input "Support worker" at bounding box center [567, 448] width 11 height 11
checkbox input "true"
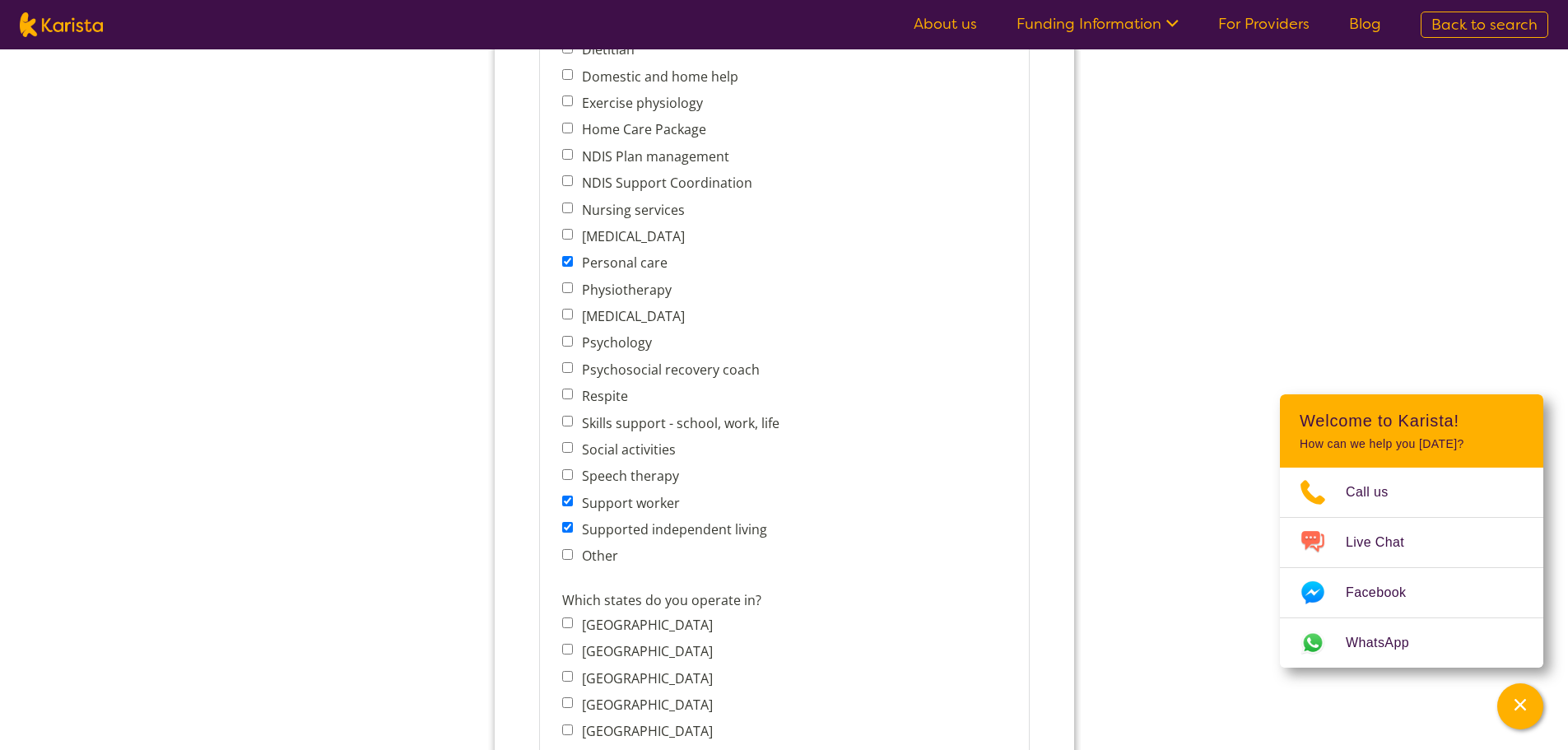
scroll to position [741, 0]
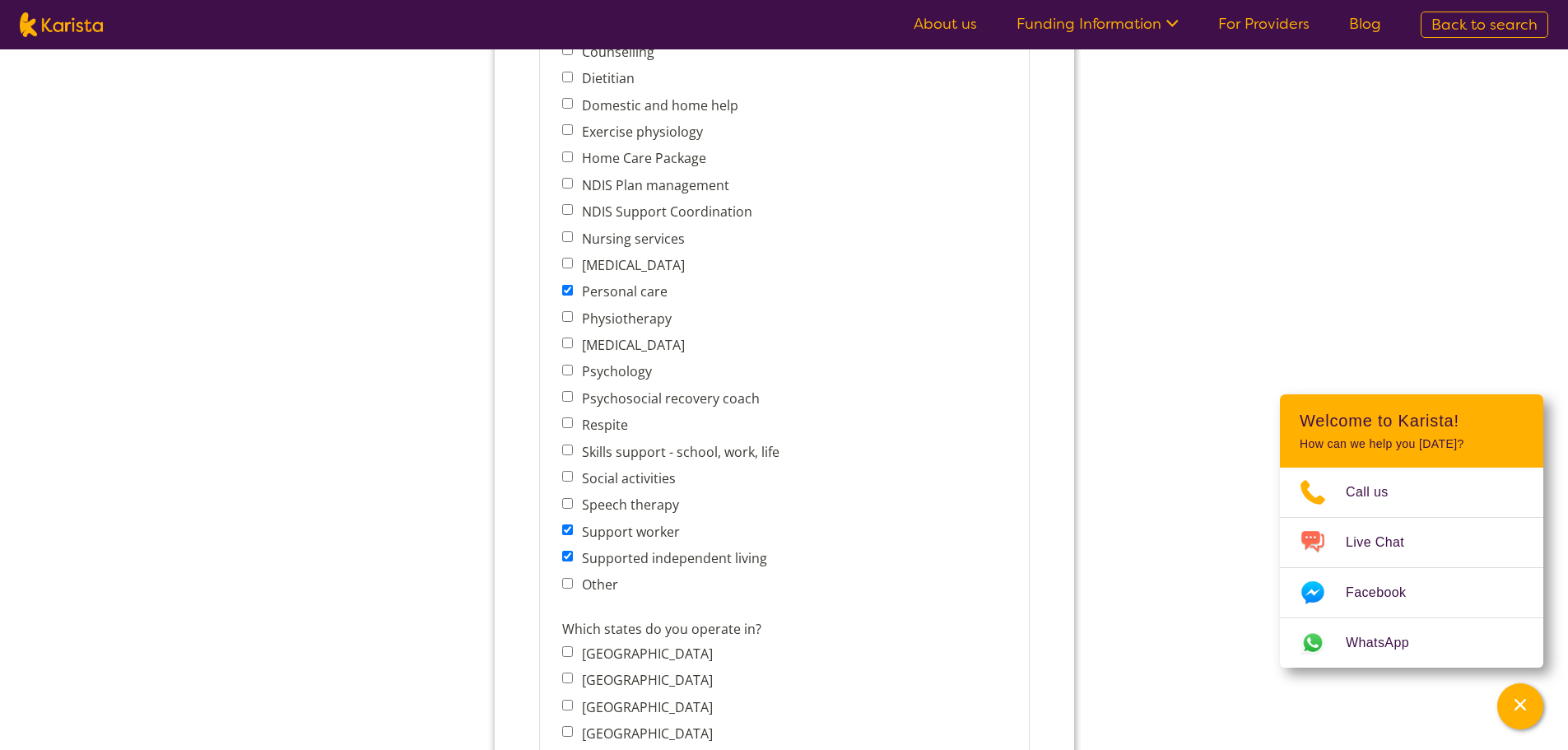
click at [587, 480] on label "Social activities" at bounding box center [625, 478] width 99 height 18
click at [572, 480] on input "Social activities" at bounding box center [567, 476] width 11 height 11
checkbox input "true"
click at [569, 426] on input "Respite" at bounding box center [567, 423] width 11 height 11
checkbox input "true"
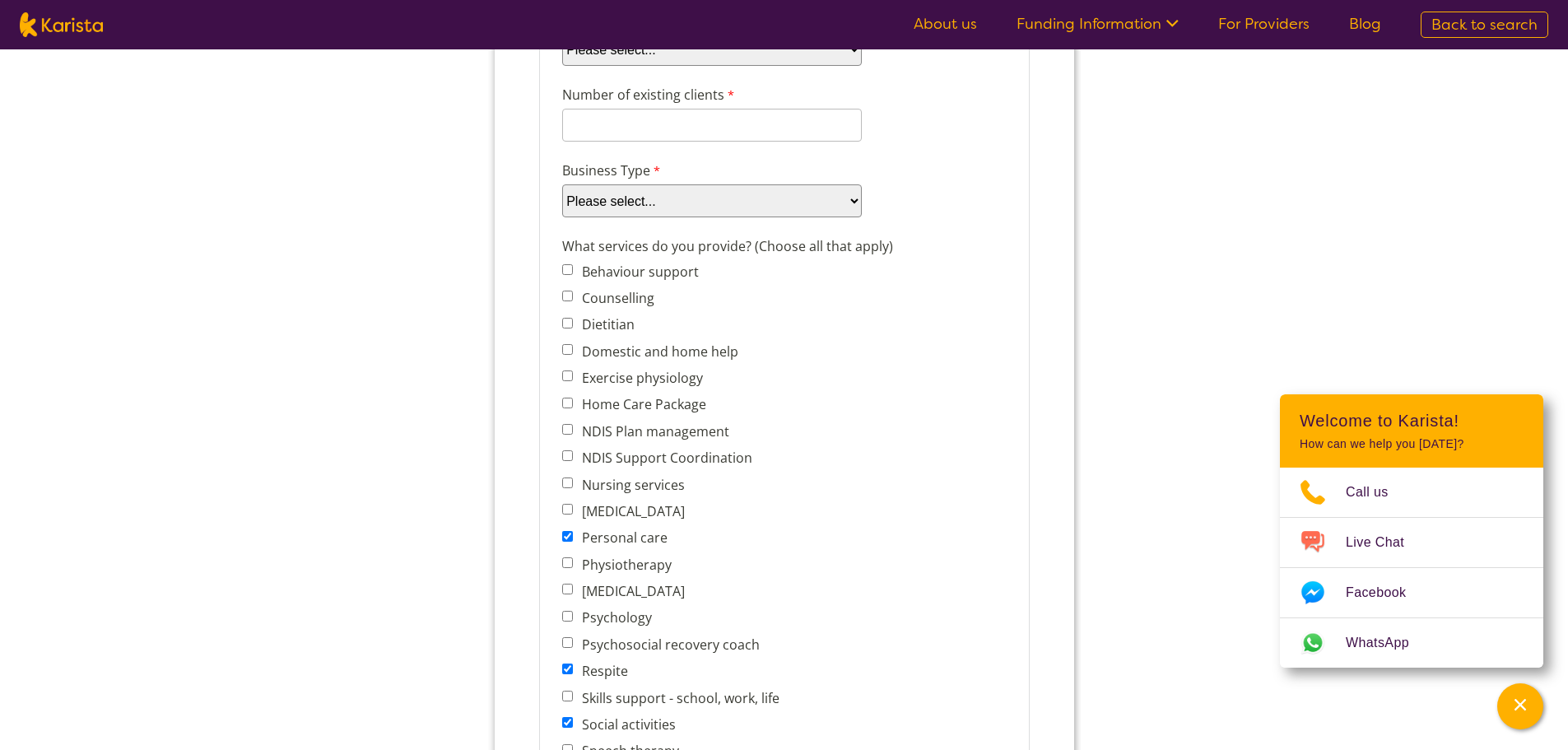
scroll to position [493, 0]
click at [574, 405] on span "Home Care Package" at bounding box center [674, 405] width 227 height 23
click at [560, 404] on div "What services do you provide? (Choose all that apply) Behaviour support Counsel…" at bounding box center [783, 542] width 458 height 616
click at [571, 358] on span "Domestic and home help" at bounding box center [674, 352] width 227 height 23
click at [550, 350] on fieldset "Company details Business trading name Path To Independence 235 characters left.…" at bounding box center [783, 532] width 491 height 1564
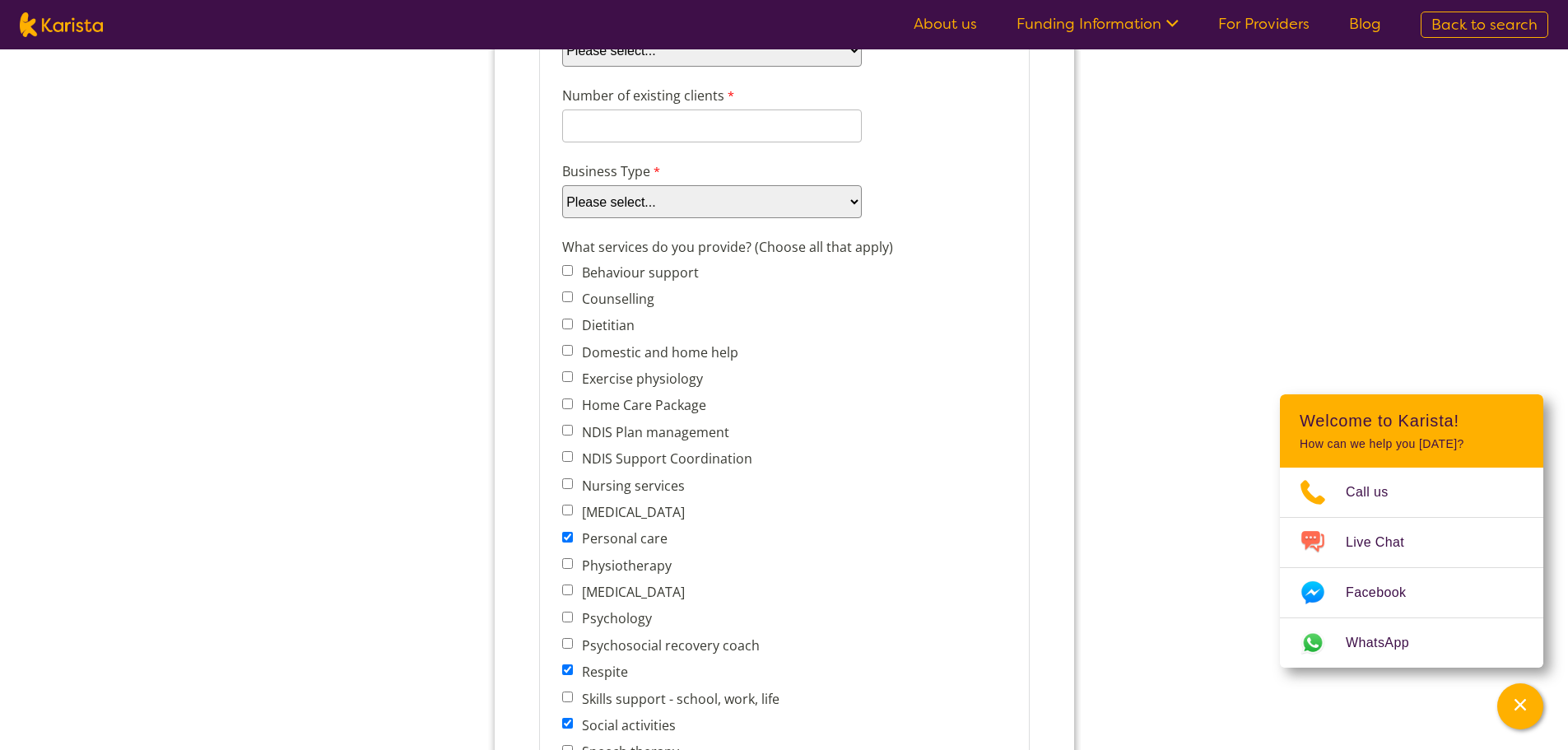
click at [576, 350] on label "Domestic and home help" at bounding box center [656, 353] width 162 height 18
click at [572, 350] on input "Domestic and home help" at bounding box center [567, 350] width 11 height 11
checkbox input "true"
click at [571, 402] on input "Home Care Package" at bounding box center [567, 404] width 11 height 11
checkbox input "true"
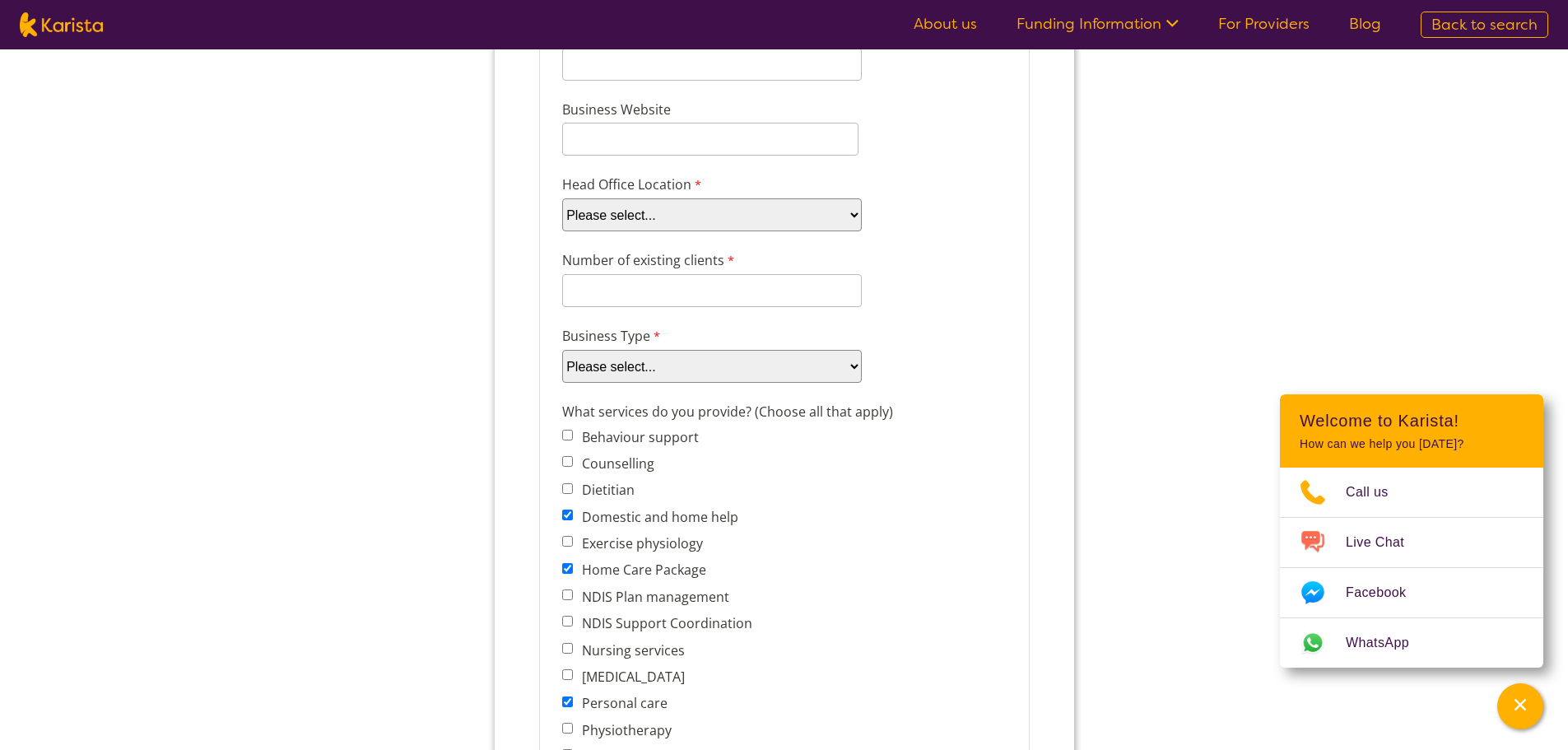
scroll to position [164, 0]
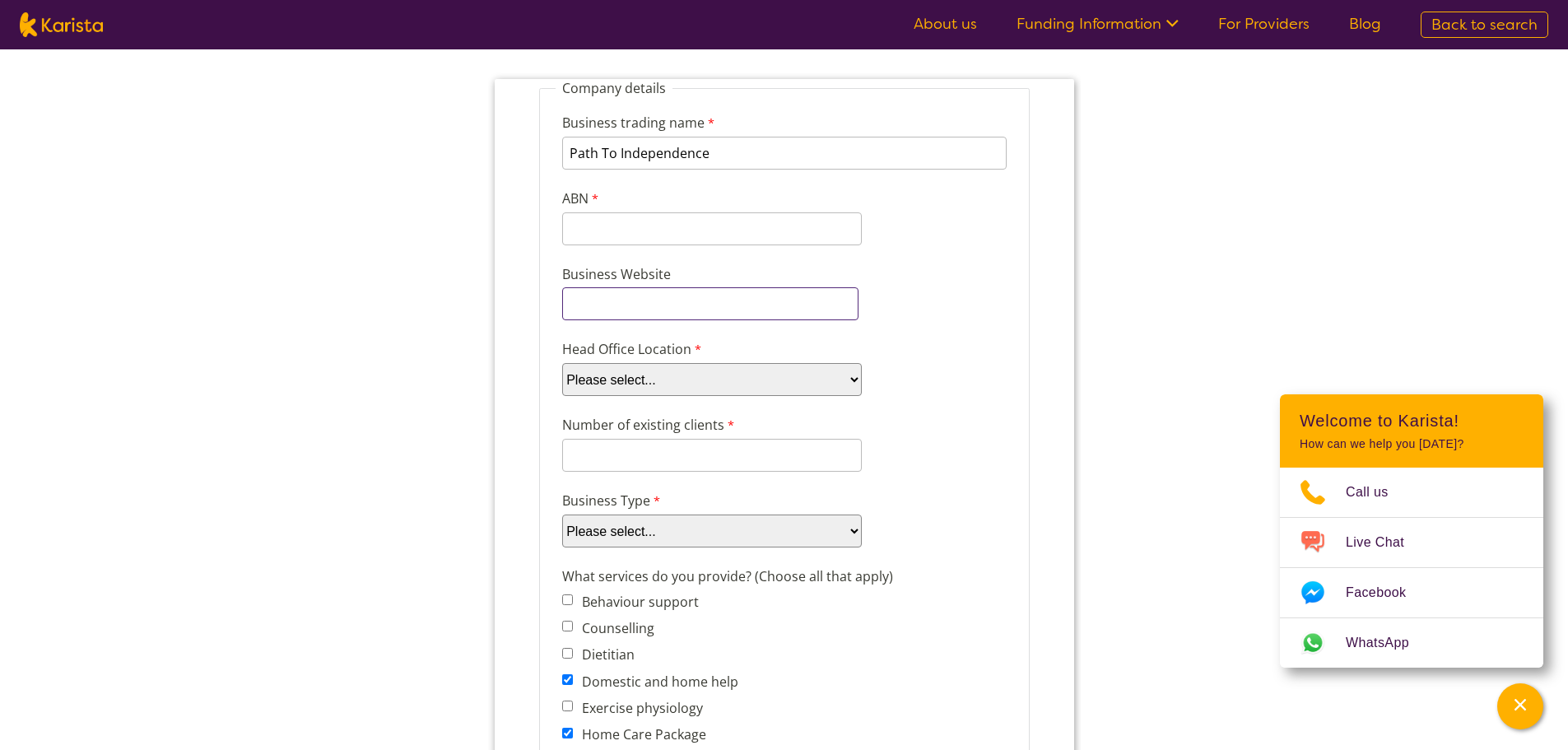
click at [685, 304] on input "Business Website" at bounding box center [709, 303] width 296 height 33
type input "pathtoindependence.com.au"
click at [701, 388] on select "Please select... ACT NSW NT QLD SA TAS VIC WA" at bounding box center [711, 379] width 300 height 33
select select "tfa_97"
click at [561, 363] on select "Please select... ACT NSW NT QLD SA TAS VIC WA" at bounding box center [711, 379] width 300 height 33
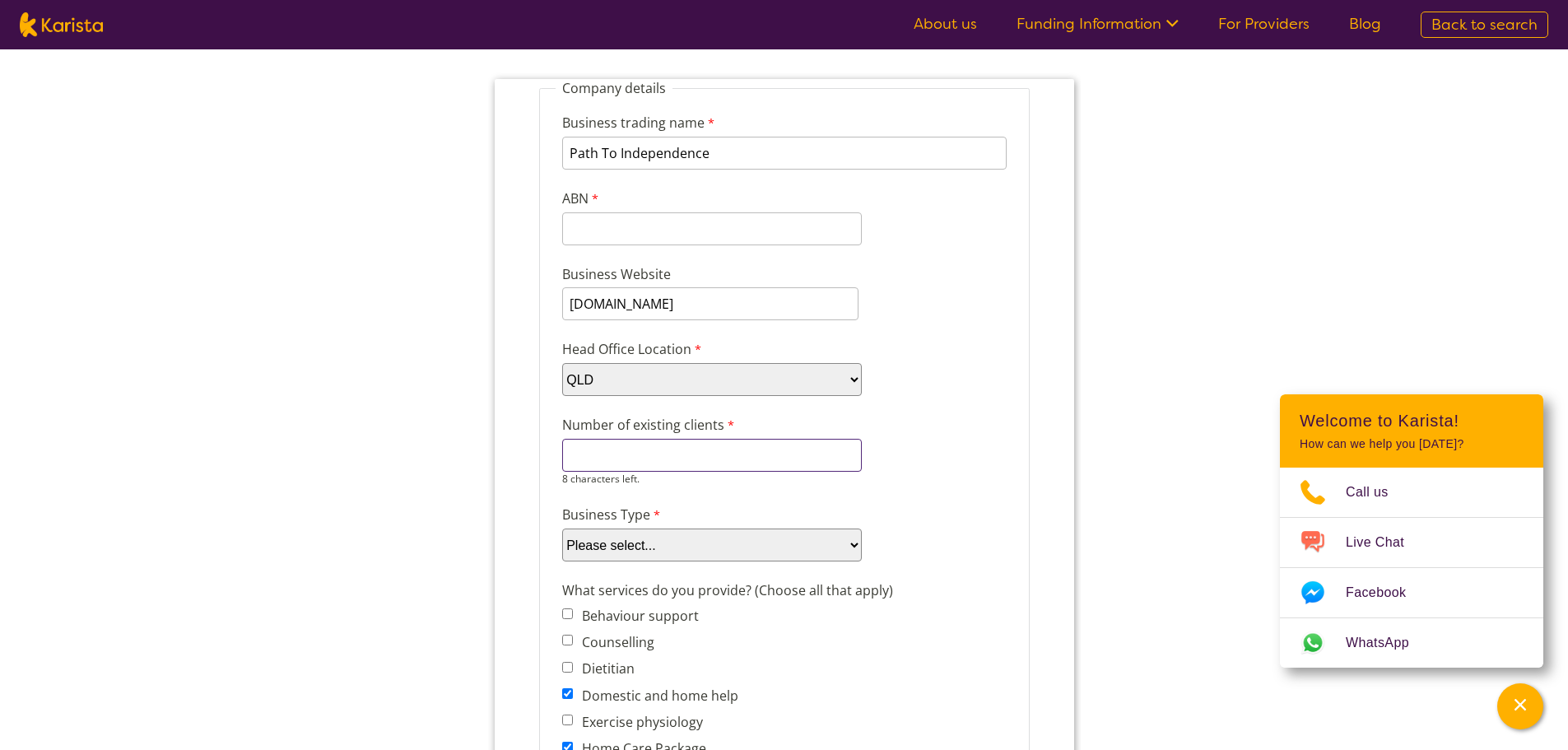
click at [630, 466] on input "Number of existing clients" at bounding box center [711, 455] width 300 height 33
drag, startPoint x: 607, startPoint y: 447, endPoint x: 518, endPoint y: 452, distance: 89.1
type input "30"
click at [734, 539] on select "Please select... Company Individual/Sole Trader Other (please specify)" at bounding box center [711, 544] width 300 height 33
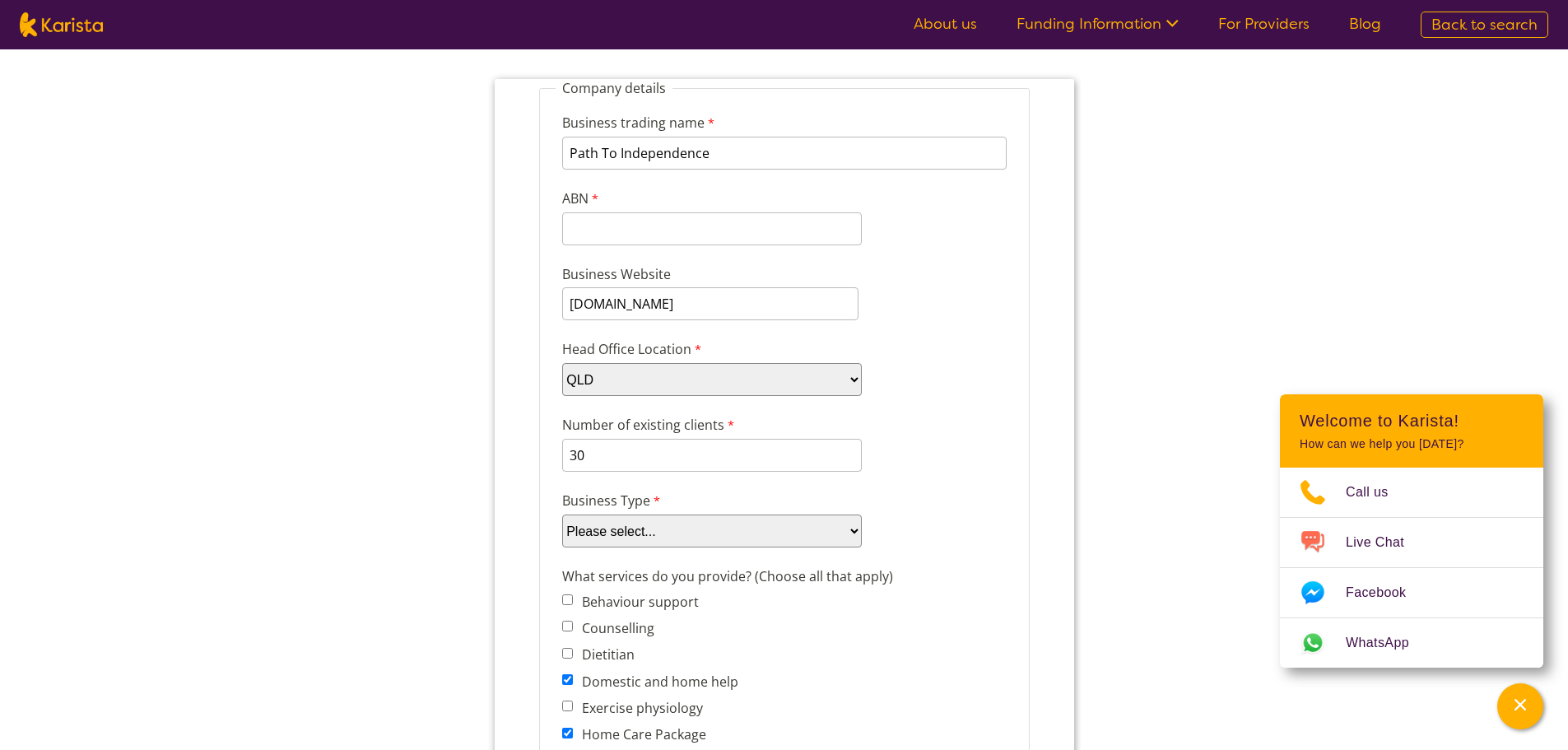
select select "tfa_87"
click at [561, 514] on select "Please select... Company Individual/Sole Trader Other (please specify)" at bounding box center [711, 531] width 300 height 33
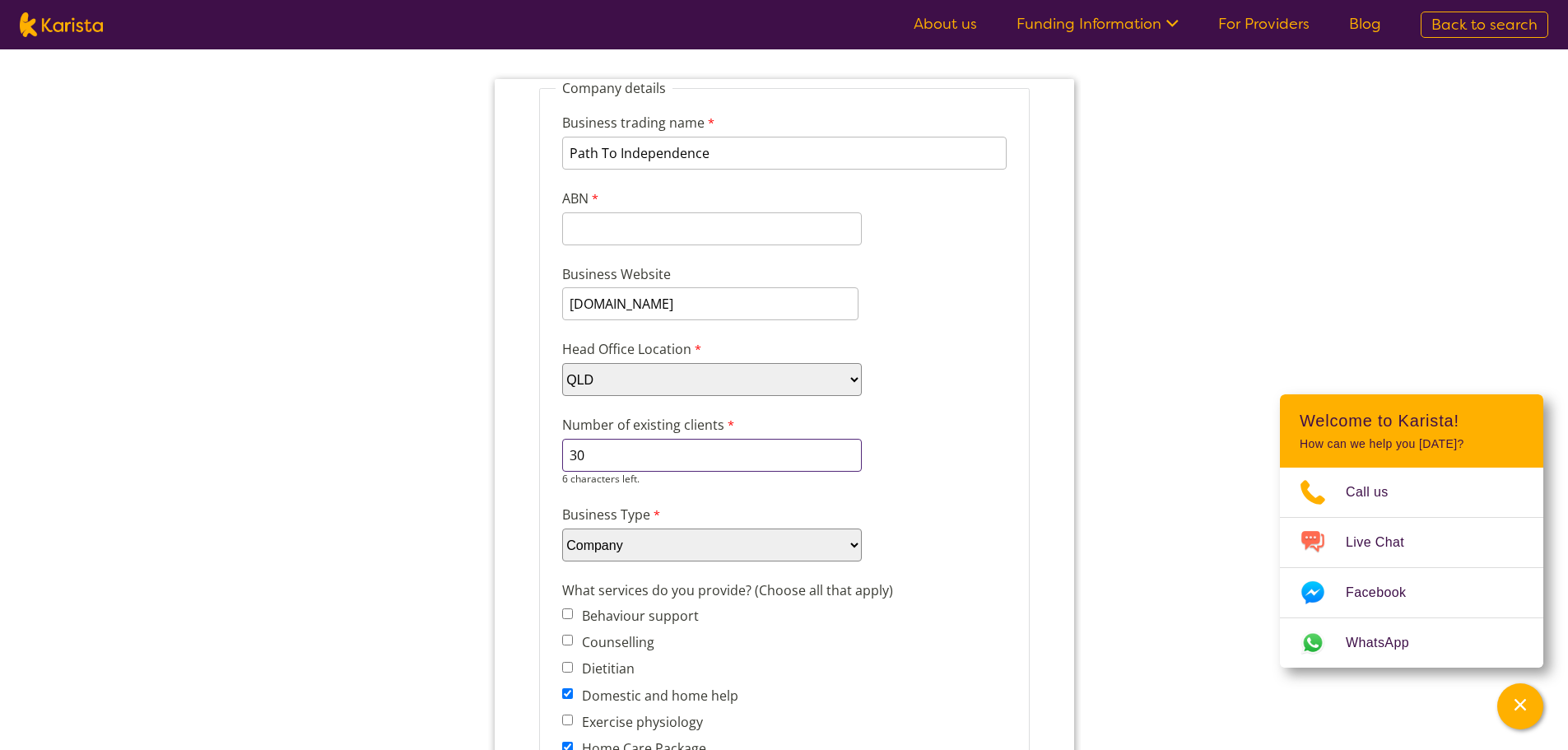
click at [684, 453] on input "30" at bounding box center [711, 455] width 300 height 33
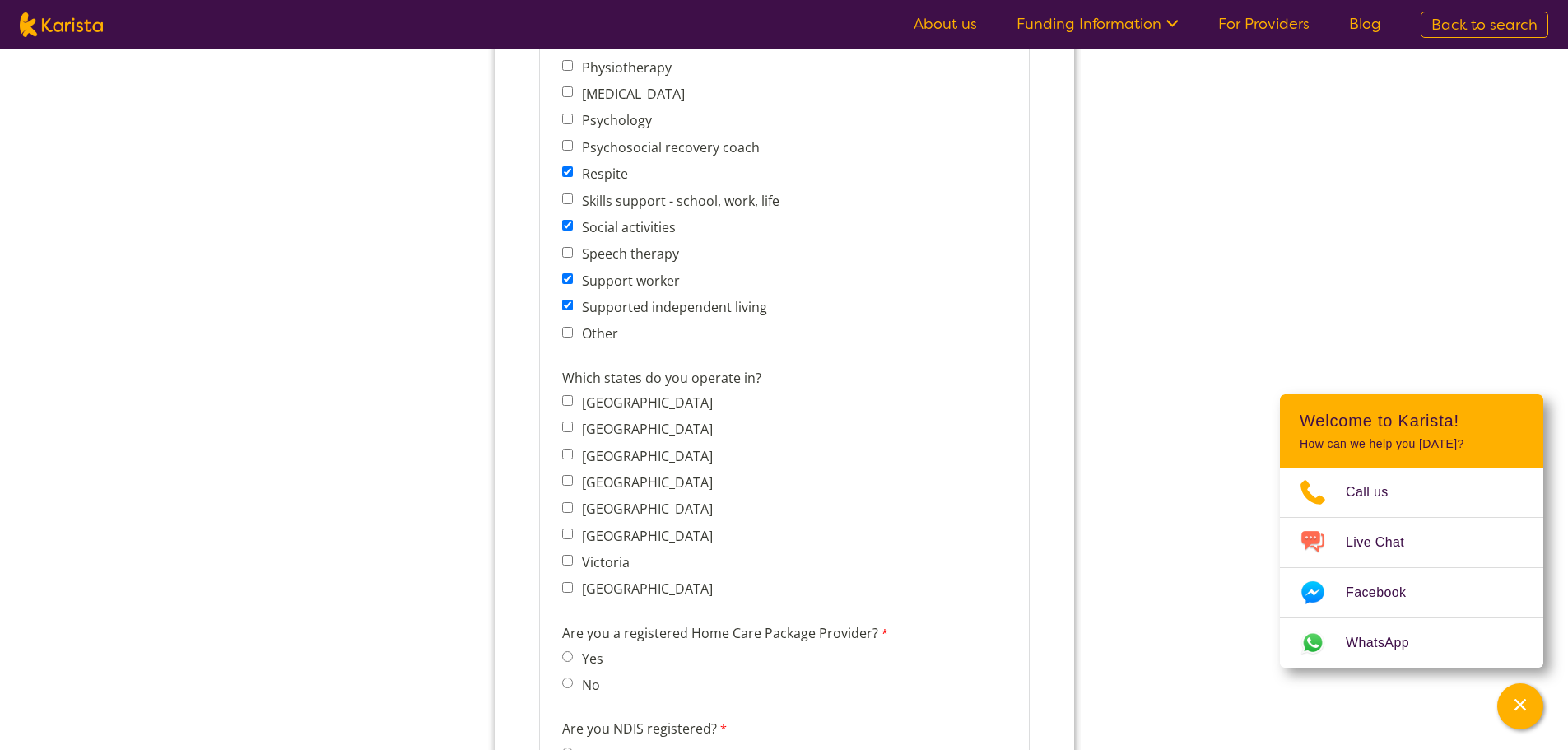
scroll to position [1152, 0]
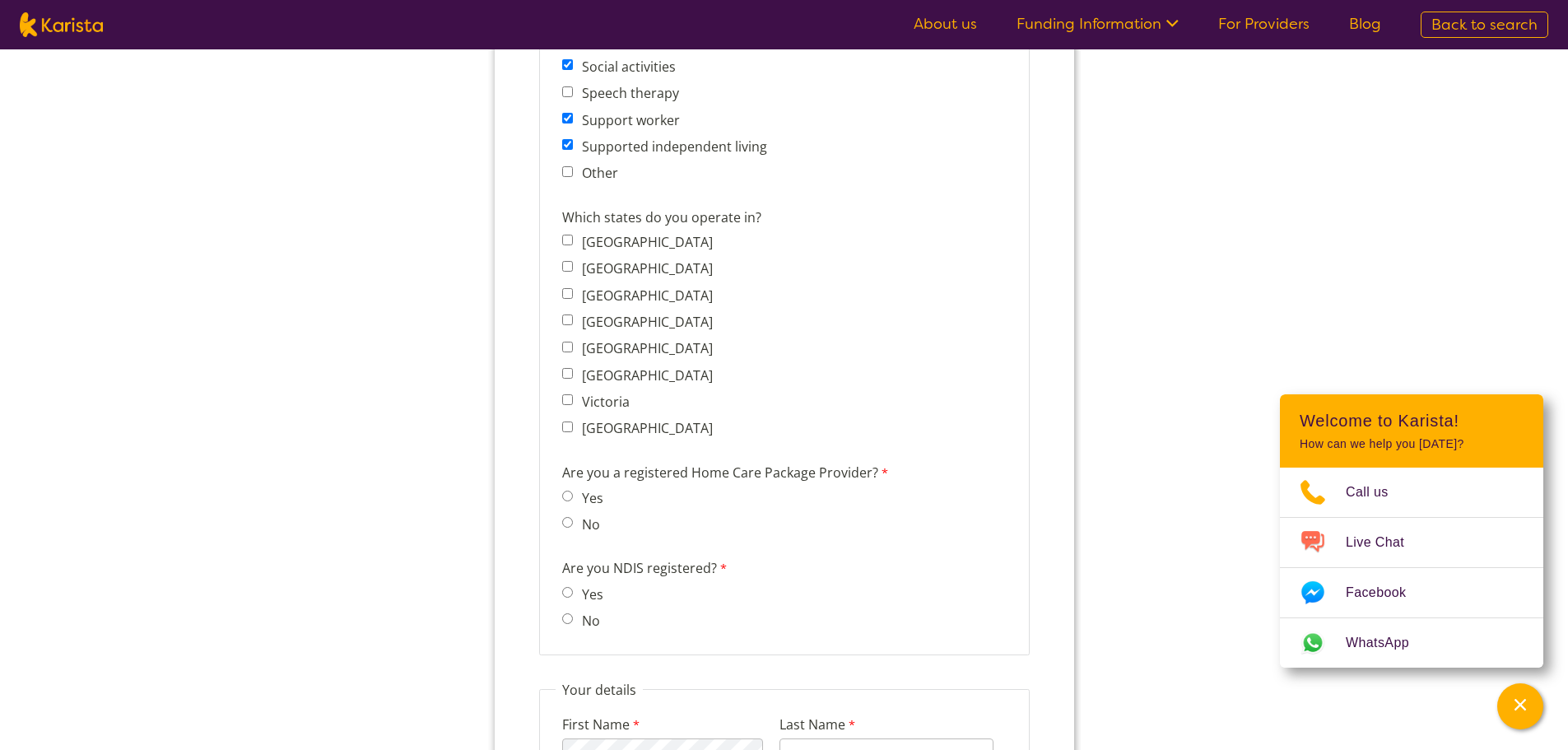
click at [589, 333] on span "Queensland" at bounding box center [641, 322] width 160 height 23
click at [567, 323] on input "Queensland" at bounding box center [567, 320] width 11 height 11
checkbox input "true"
click at [567, 493] on input "Yes" at bounding box center [567, 496] width 11 height 11
radio input "true"
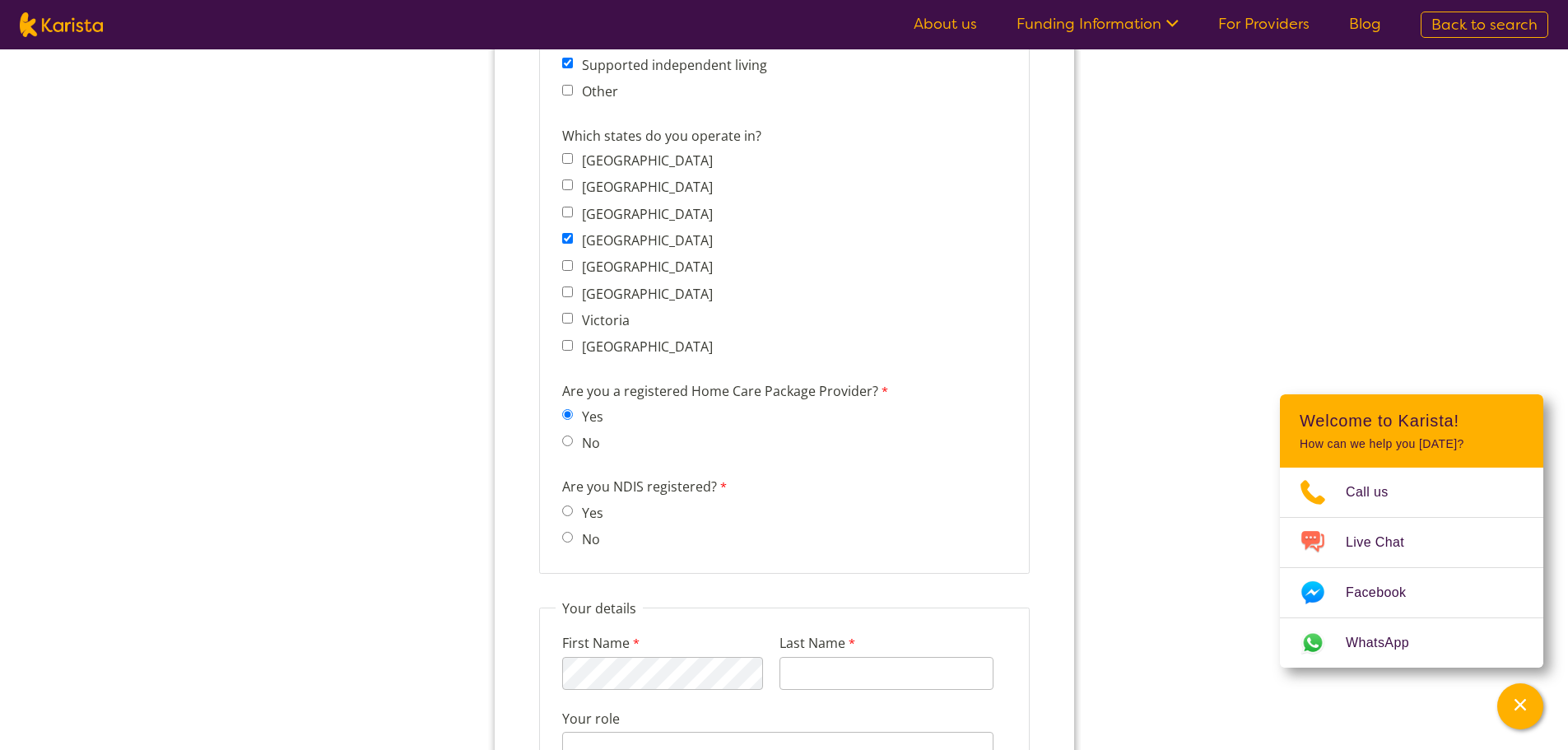
scroll to position [1234, 0]
click at [569, 509] on input "Yes" at bounding box center [567, 510] width 11 height 11
radio input "true"
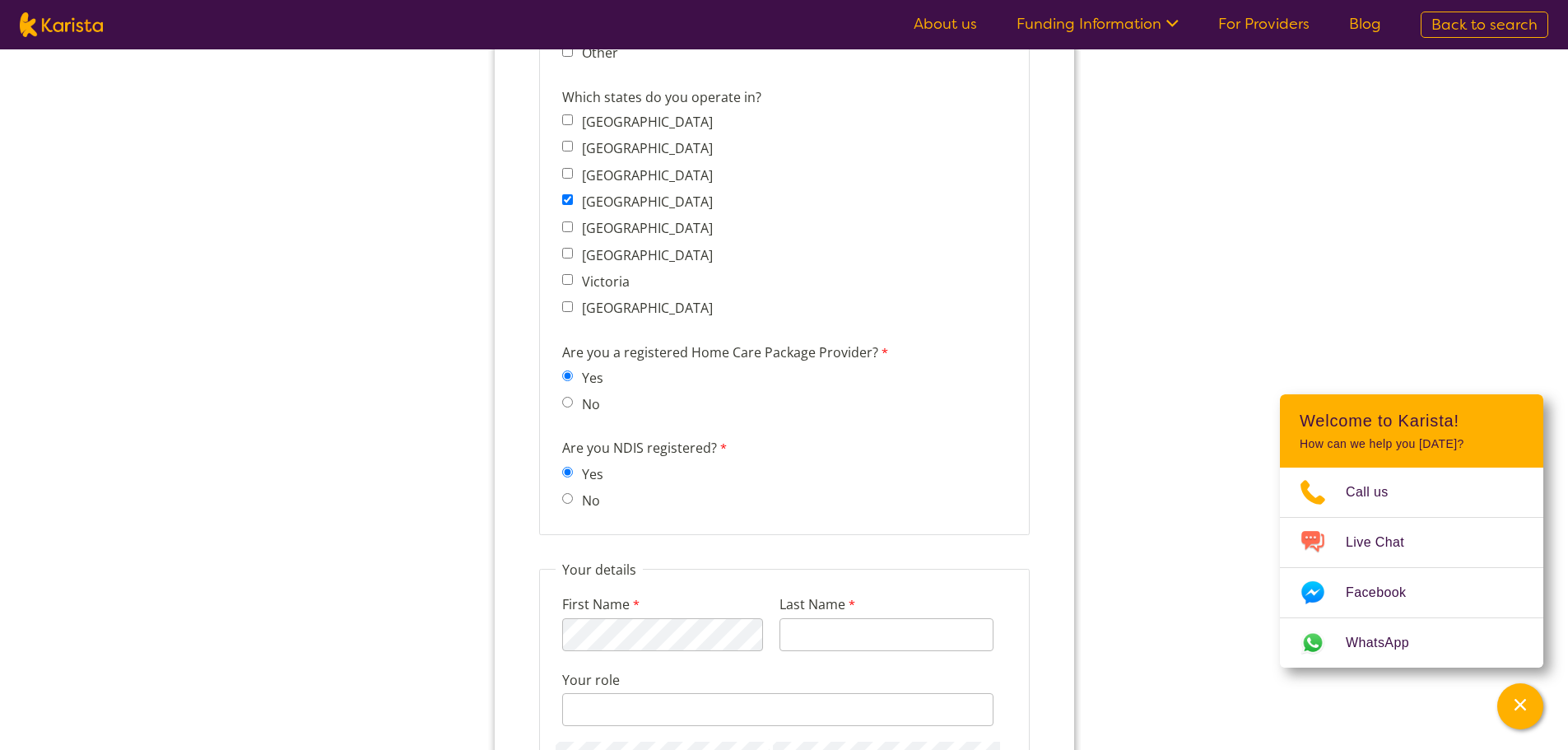
scroll to position [1481, 0]
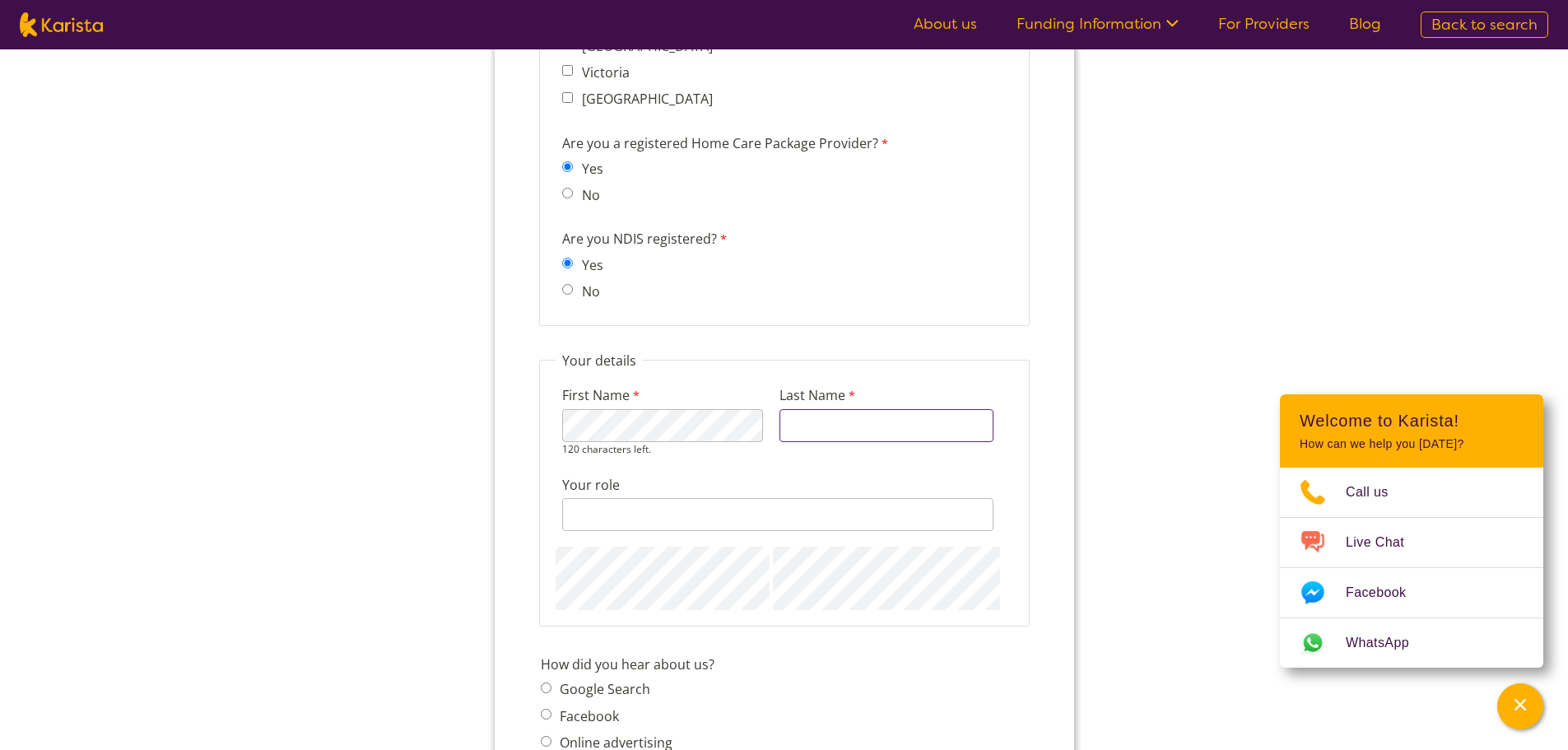
type input "Karov"
click at [682, 520] on div "128 characters left." at bounding box center [777, 514] width 431 height 33
type input "Director"
click at [768, 587] on div "First Name 114 characters left. Last Name Karov Your role Director 120 characte…" at bounding box center [783, 489] width 458 height 240
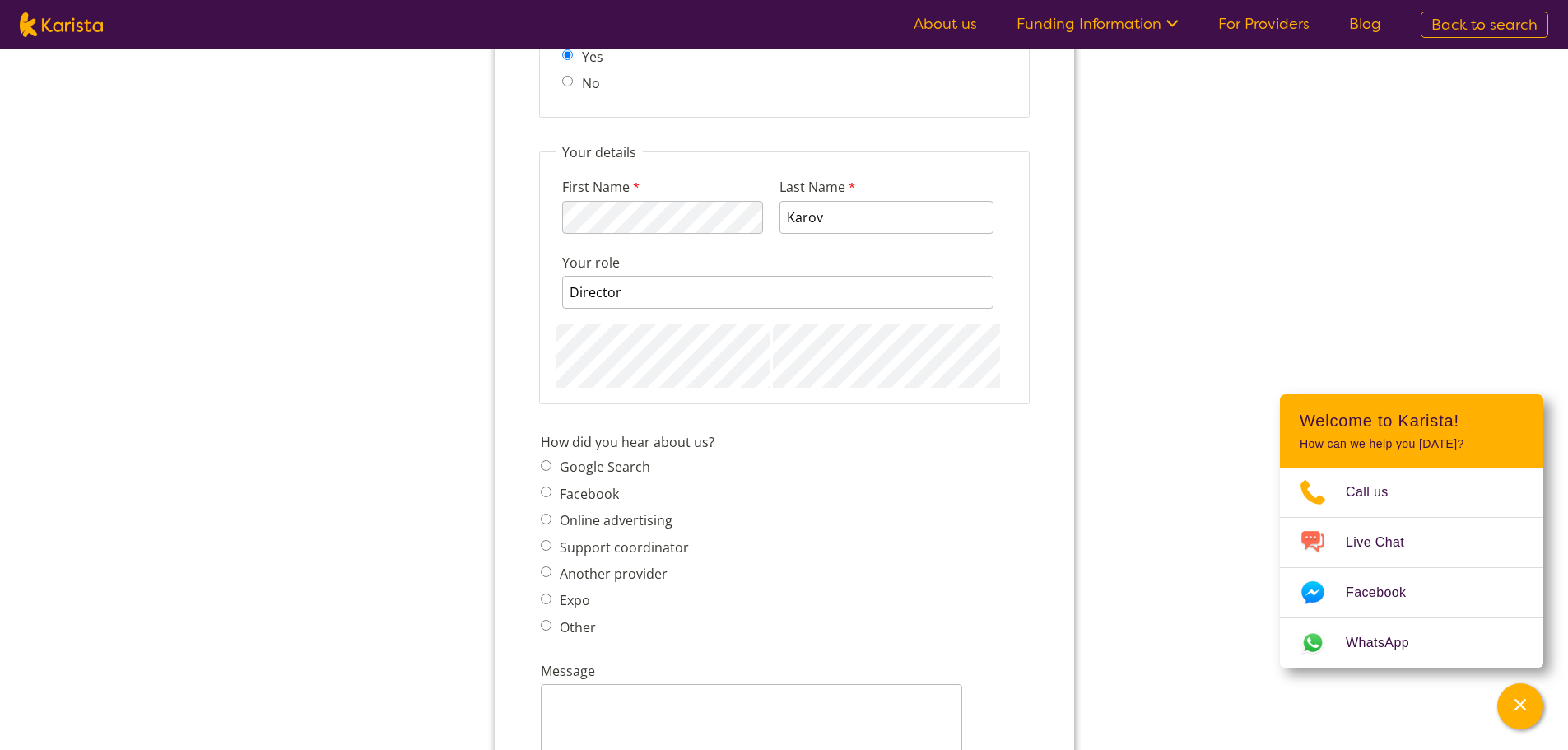
scroll to position [1728, 0]
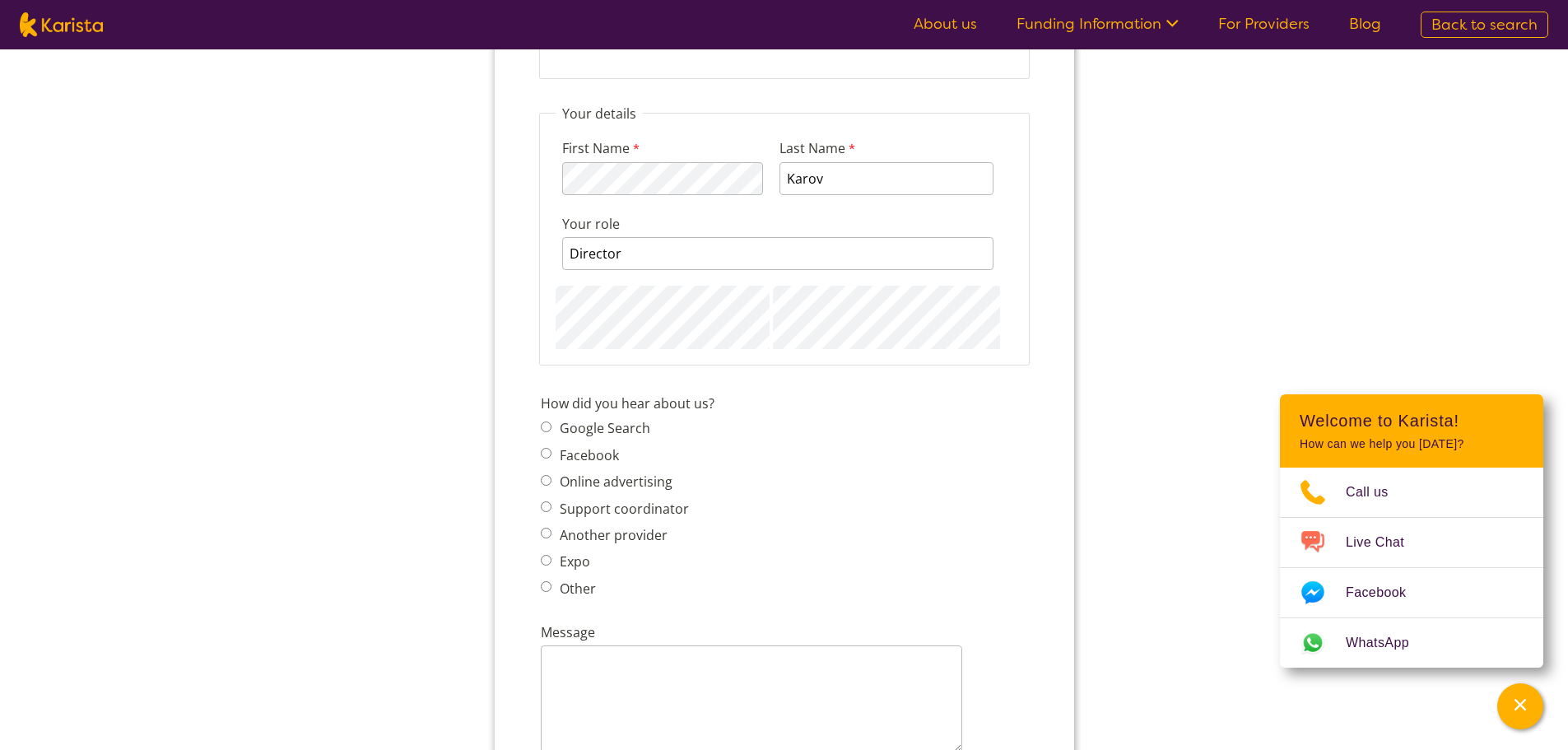
click at [572, 531] on label "Another provider" at bounding box center [609, 535] width 112 height 18
click at [551, 531] on input "Another provider" at bounding box center [546, 533] width 11 height 11
radio input "true"
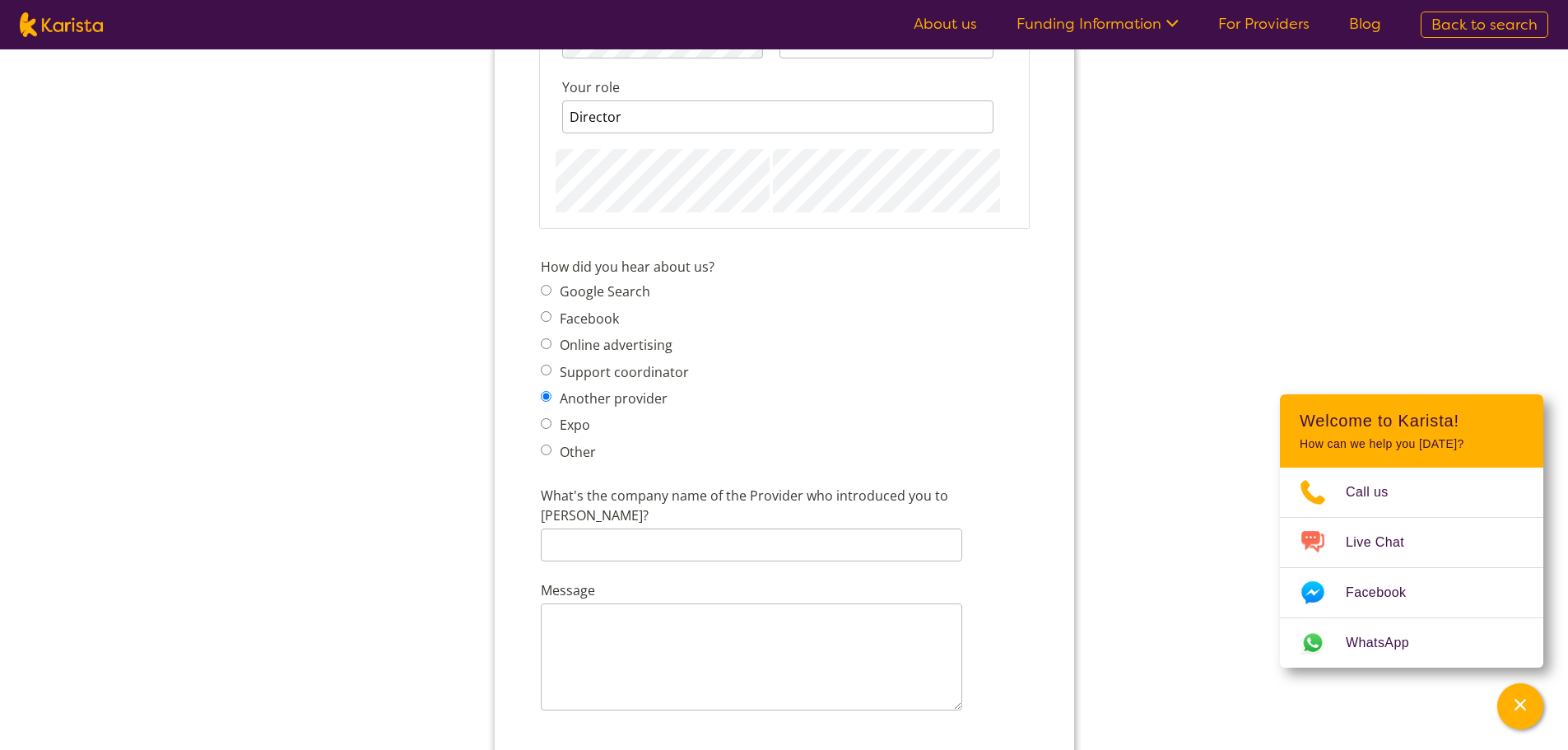
scroll to position [2057, 0]
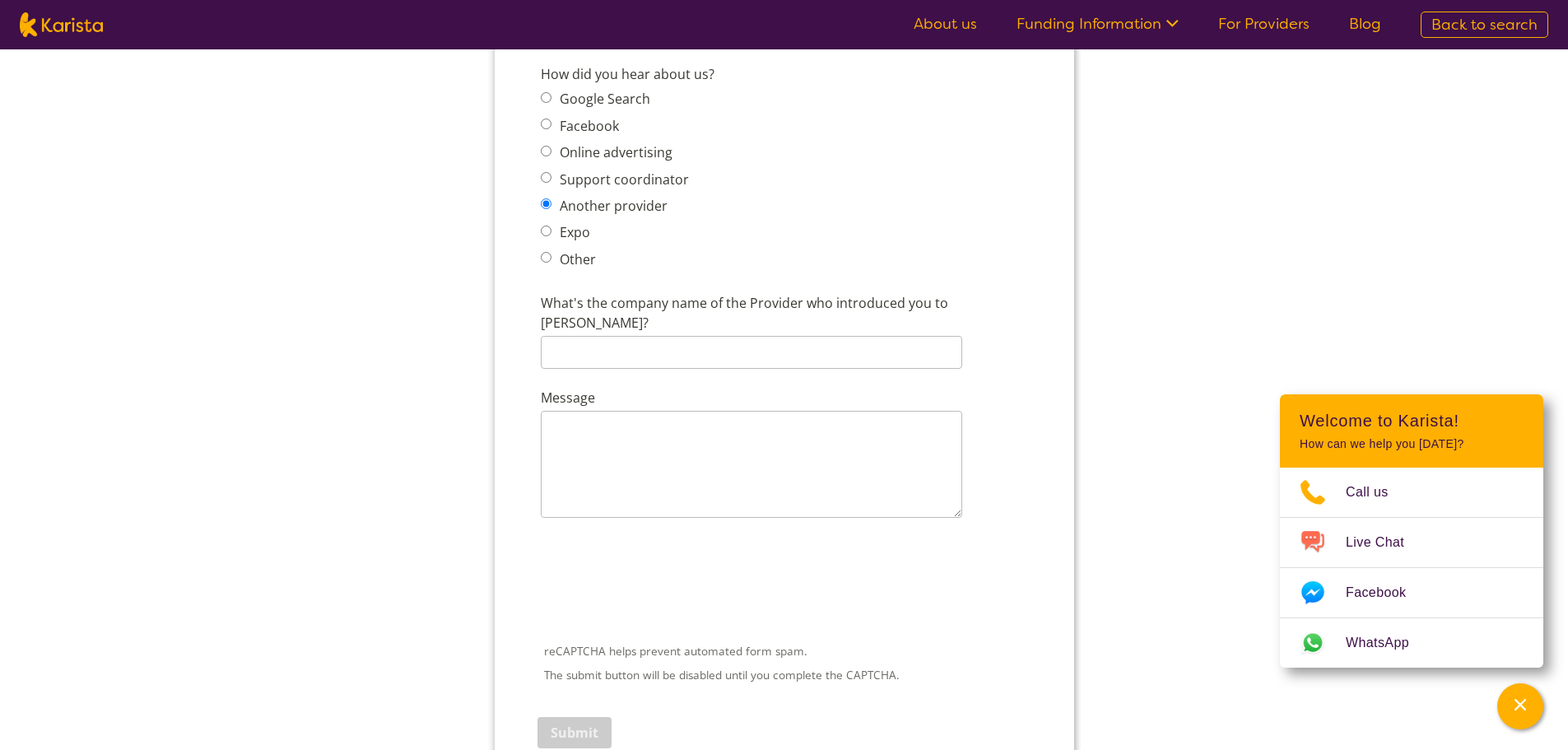
click at [576, 175] on label "Support coordinator" at bounding box center [620, 179] width 134 height 18
click at [551, 175] on input "Support coordinator" at bounding box center [546, 177] width 11 height 11
radio input "true"
click at [573, 98] on label "Google Search" at bounding box center [601, 99] width 95 height 18
click at [551, 98] on input "Google Search" at bounding box center [546, 98] width 11 height 11
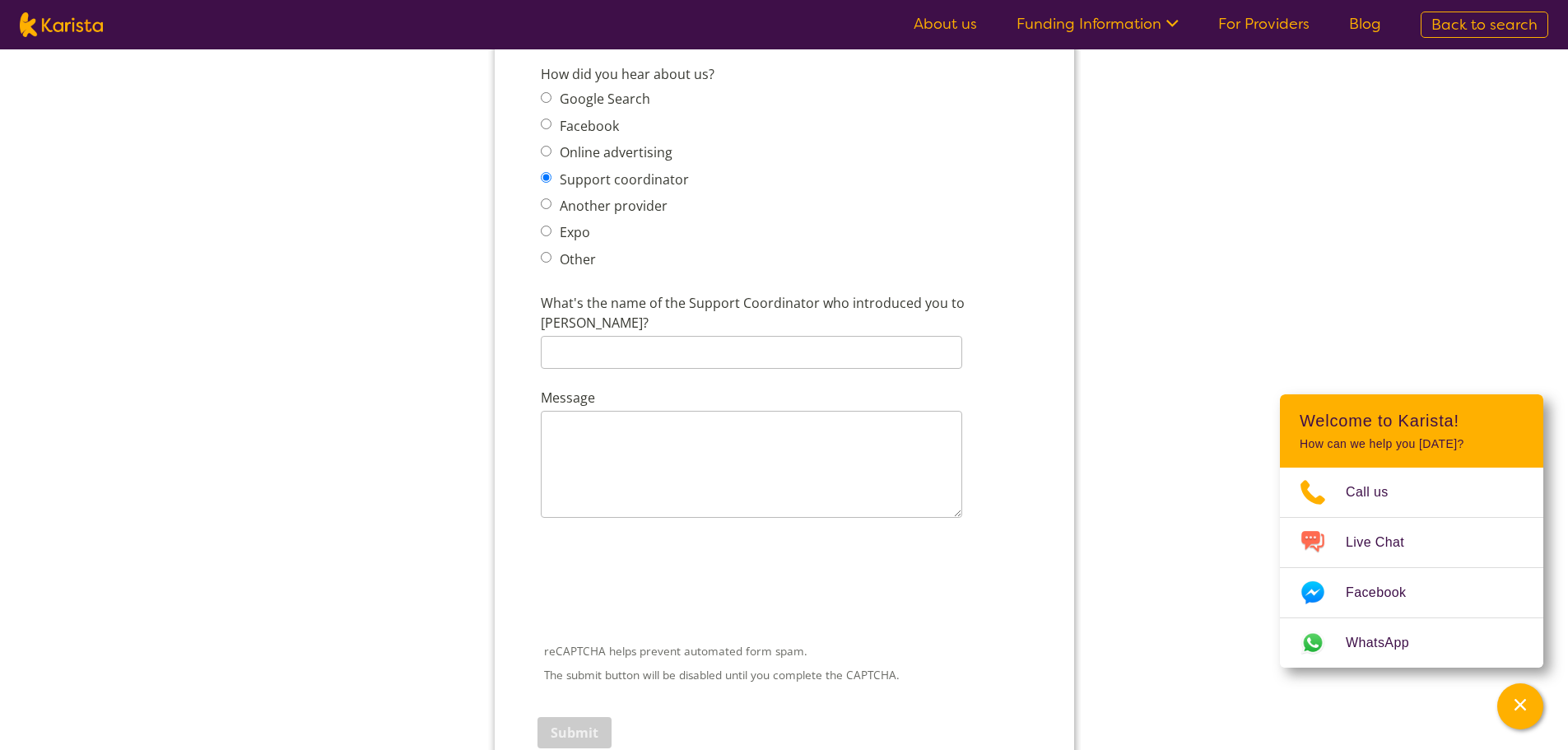
radio input "true"
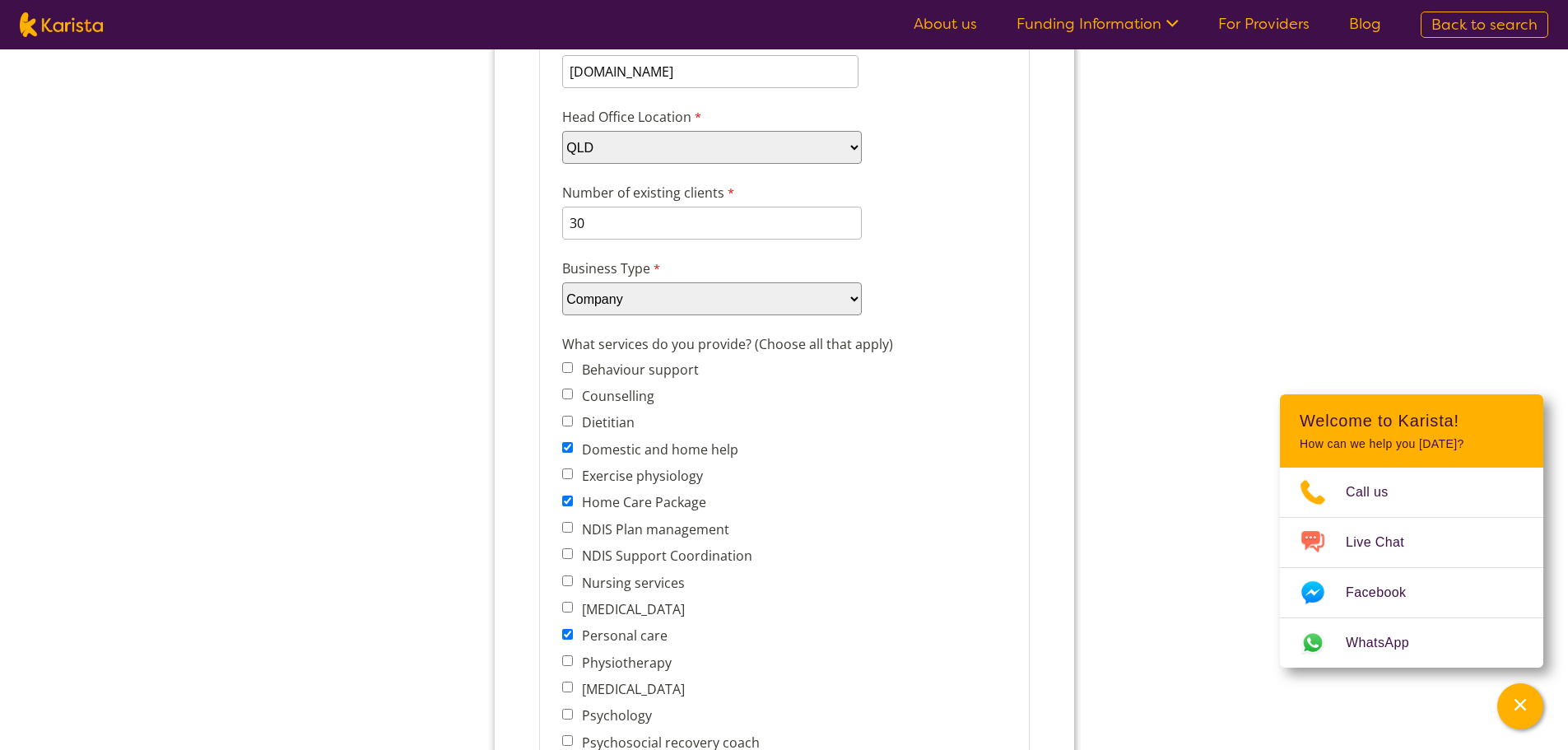
scroll to position [35, 0]
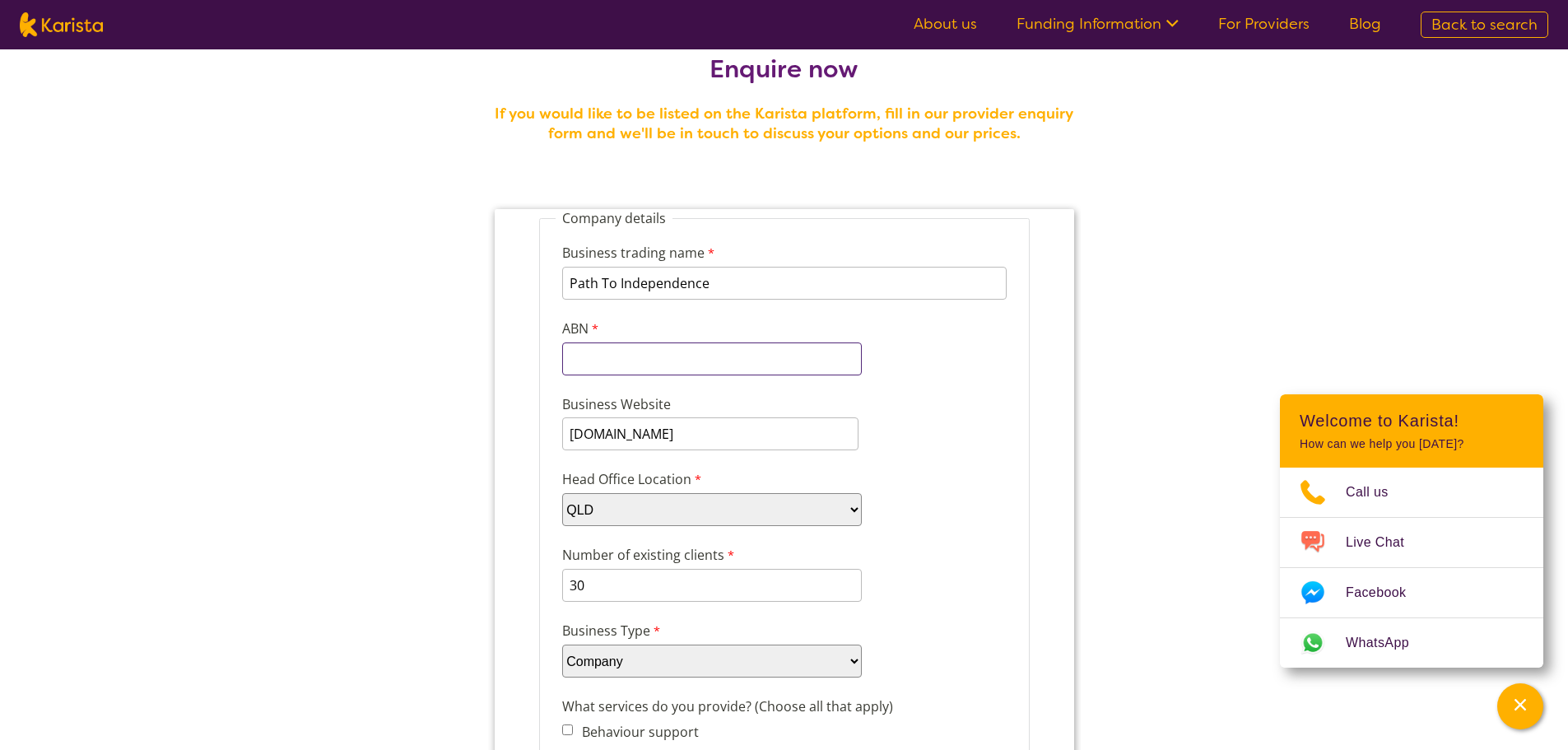
click at [654, 356] on input "ABN" at bounding box center [711, 359] width 300 height 33
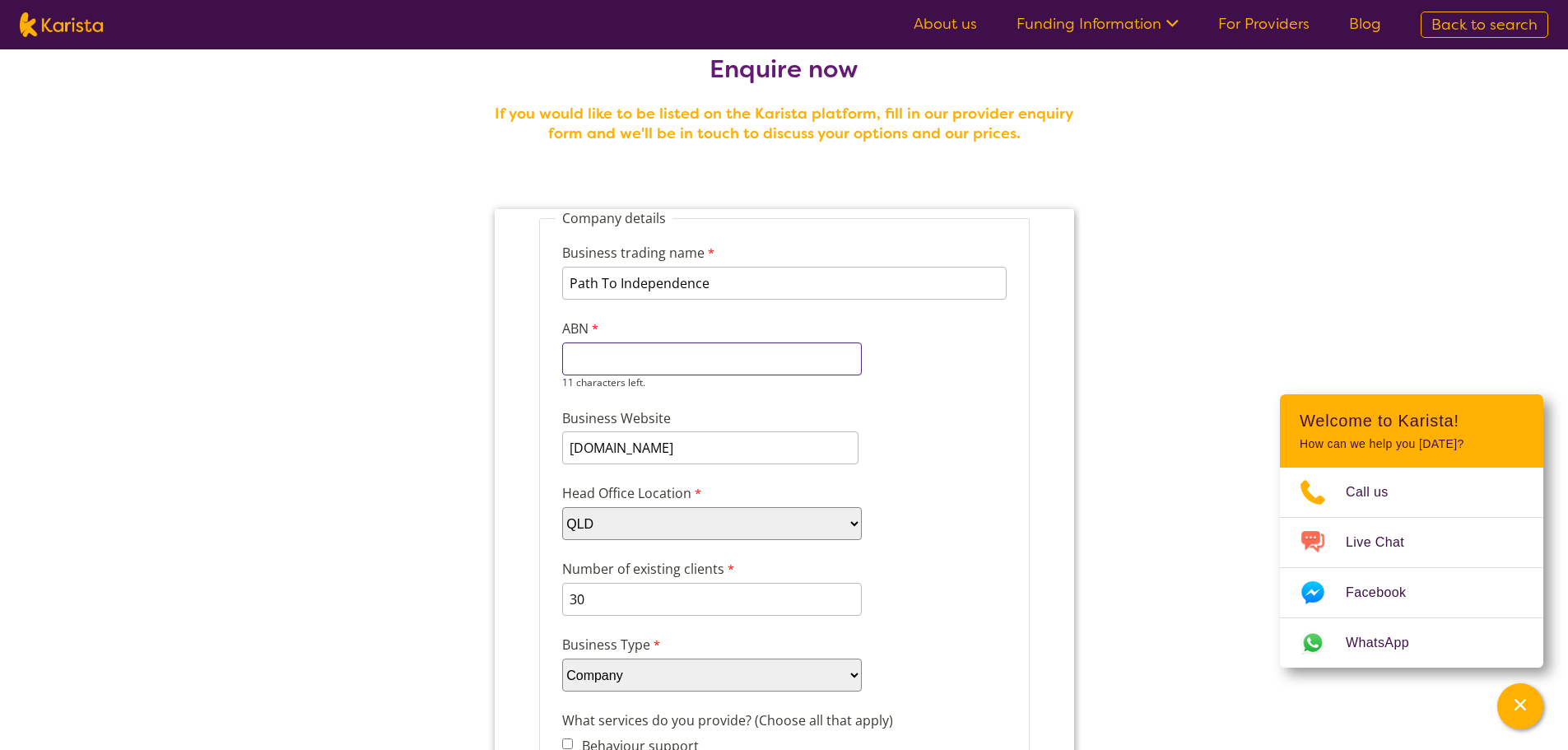
click at [654, 356] on input "ABN" at bounding box center [711, 359] width 300 height 33
click at [677, 351] on input "ABN" at bounding box center [711, 359] width 300 height 33
paste input "84 657 797"
click at [589, 360] on input "84 657 797" at bounding box center [711, 359] width 300 height 33
click at [614, 361] on input "84657 797" at bounding box center [711, 359] width 300 height 33
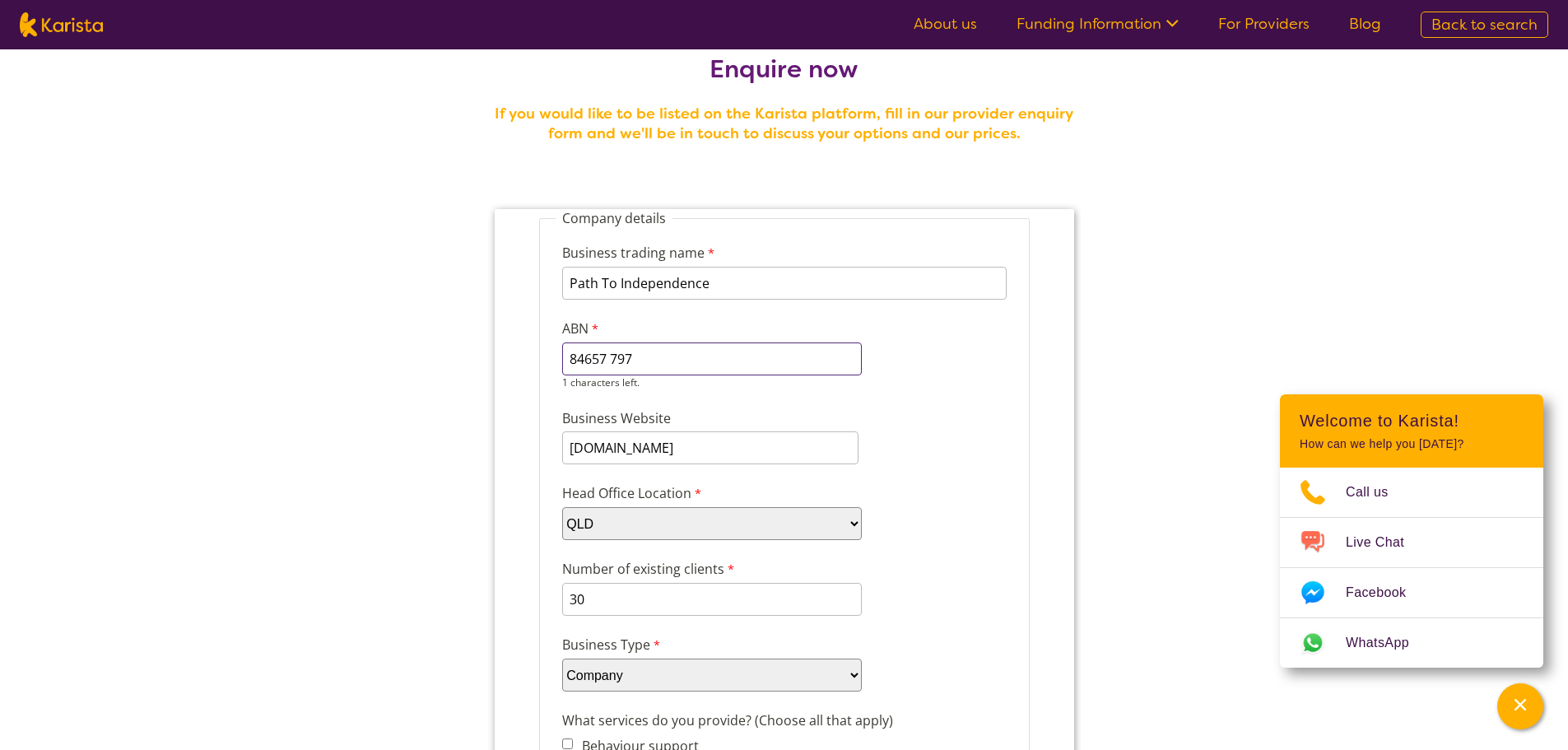
click at [611, 360] on input "84657 797" at bounding box center [711, 359] width 300 height 33
click at [642, 357] on input "84657797" at bounding box center [711, 359] width 300 height 33
type input "84657797638"
click at [974, 346] on div "Business trading name Path To Independence 235 characters left. ABN 84657797638…" at bounding box center [783, 310] width 458 height 165
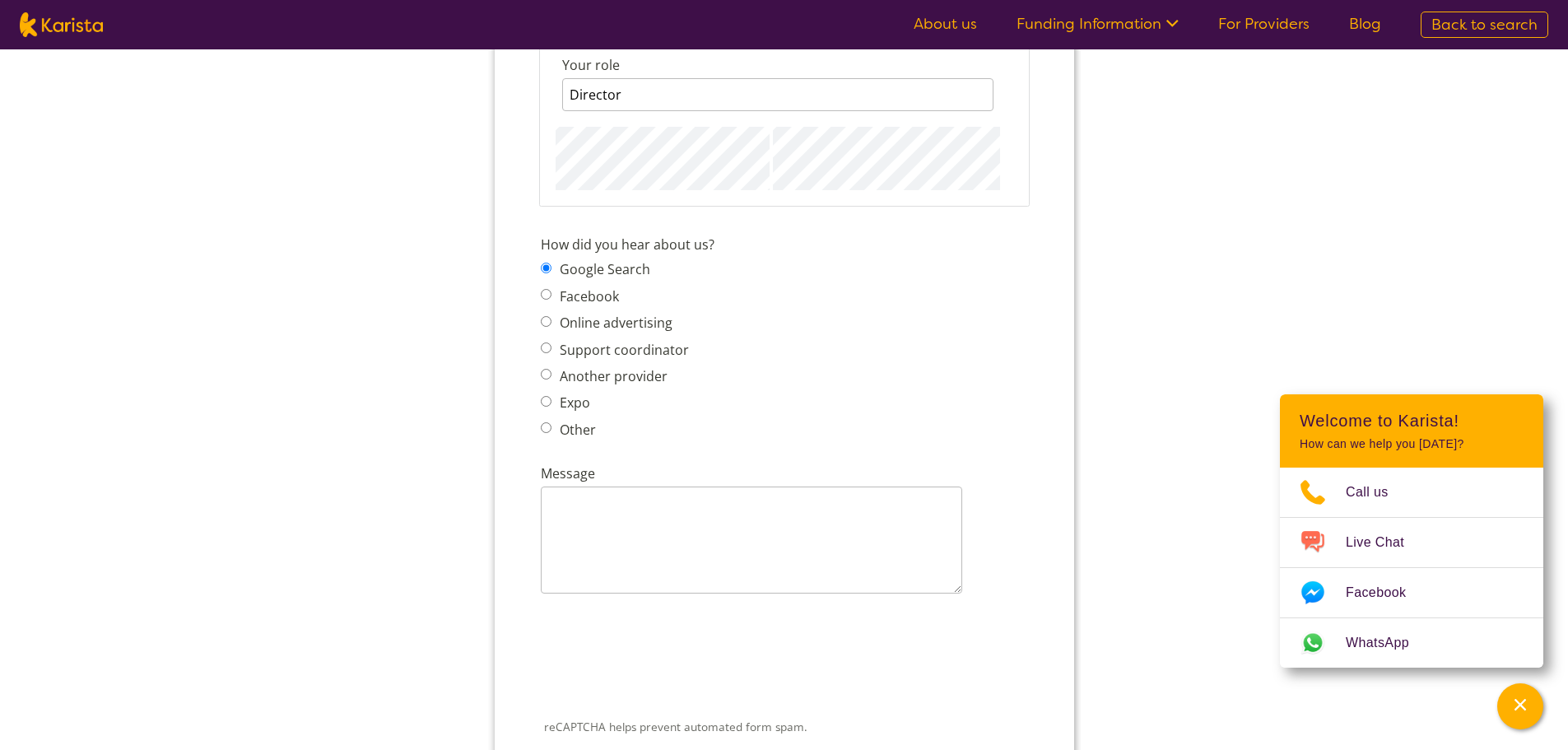
scroll to position [2092, 0]
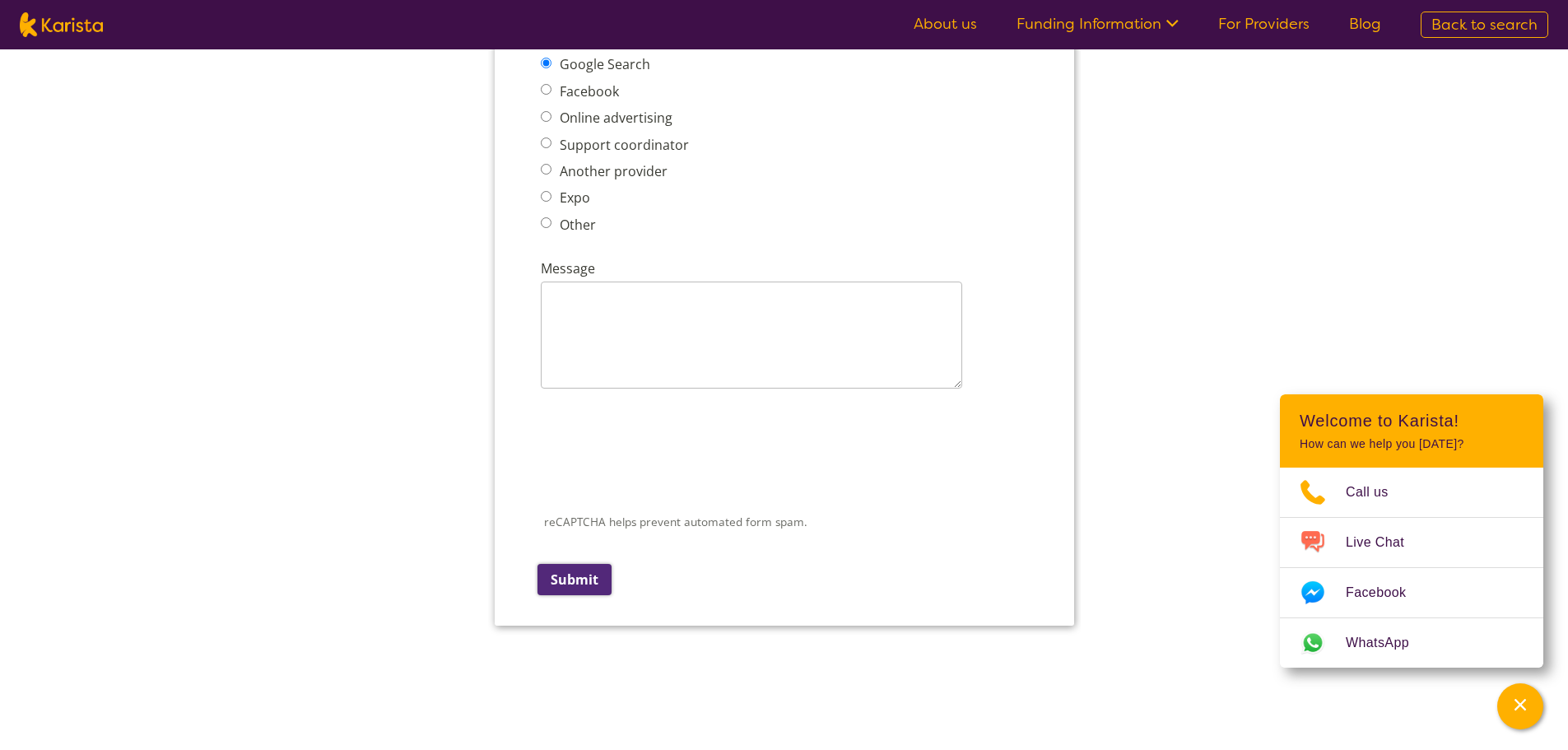
click at [582, 581] on input "Submit" at bounding box center [573, 579] width 74 height 31
